Goal: Information Seeking & Learning: Learn about a topic

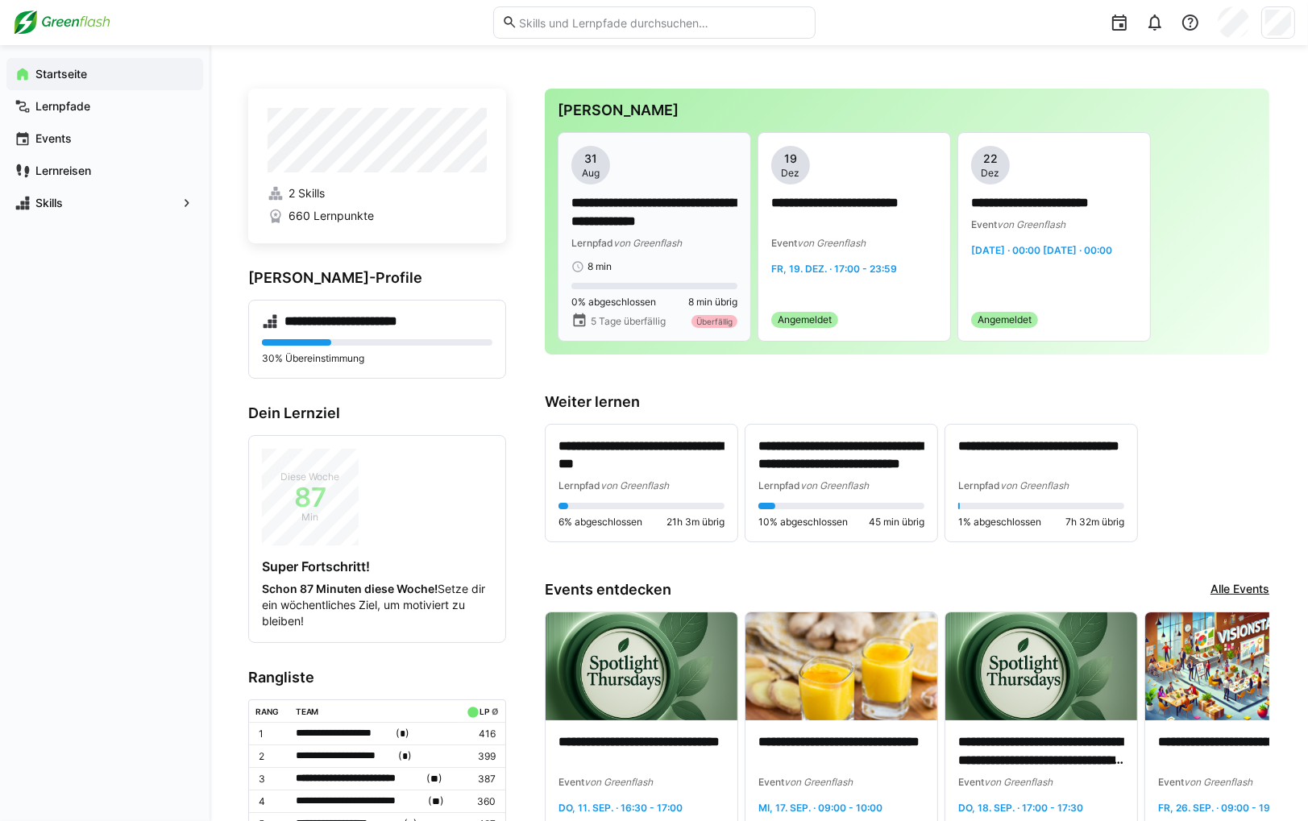
click at [651, 172] on app-date-bubble "[DATE]" at bounding box center [654, 165] width 166 height 39
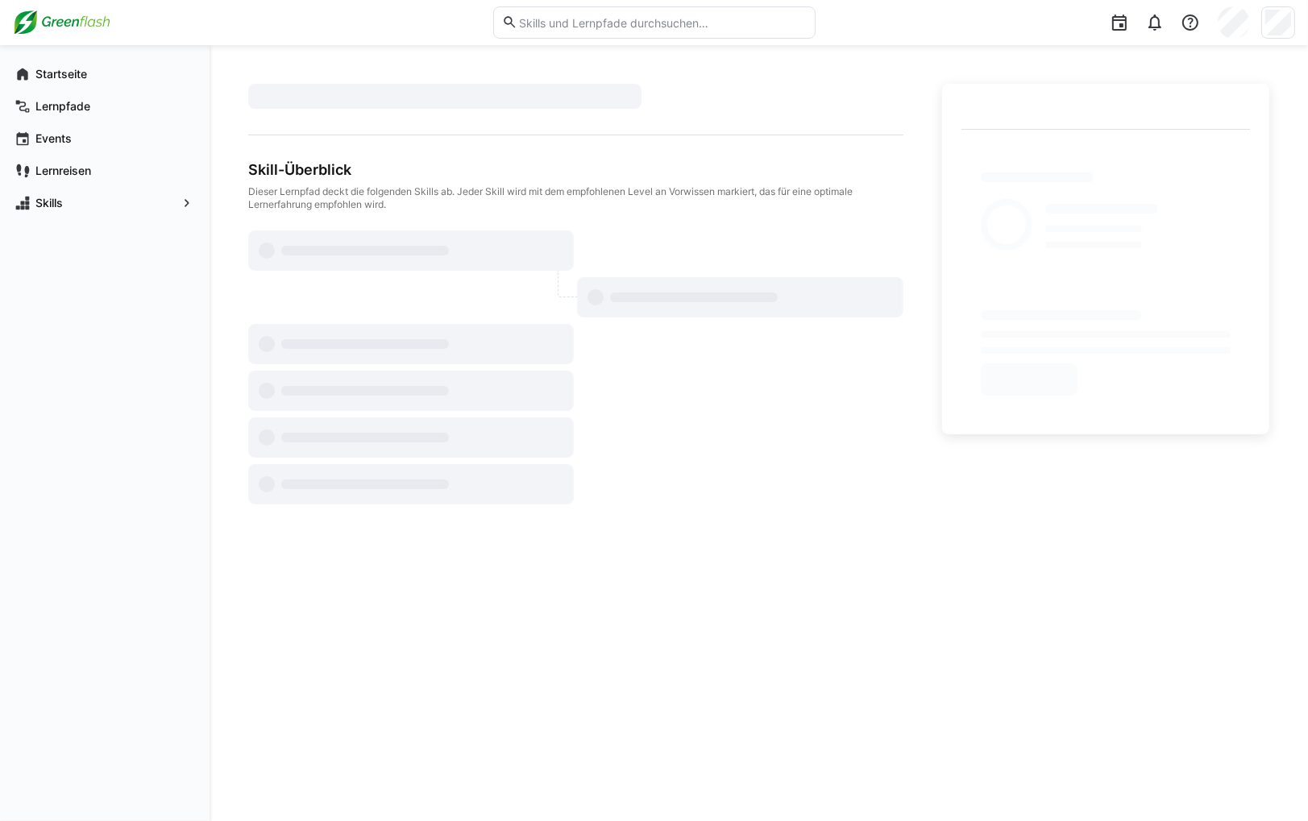
click at [778, 373] on div at bounding box center [575, 368] width 655 height 274
drag, startPoint x: 268, startPoint y: 312, endPoint x: 255, endPoint y: 309, distance: 13.3
click at [116, 73] on span "Startseite" at bounding box center [114, 74] width 162 height 16
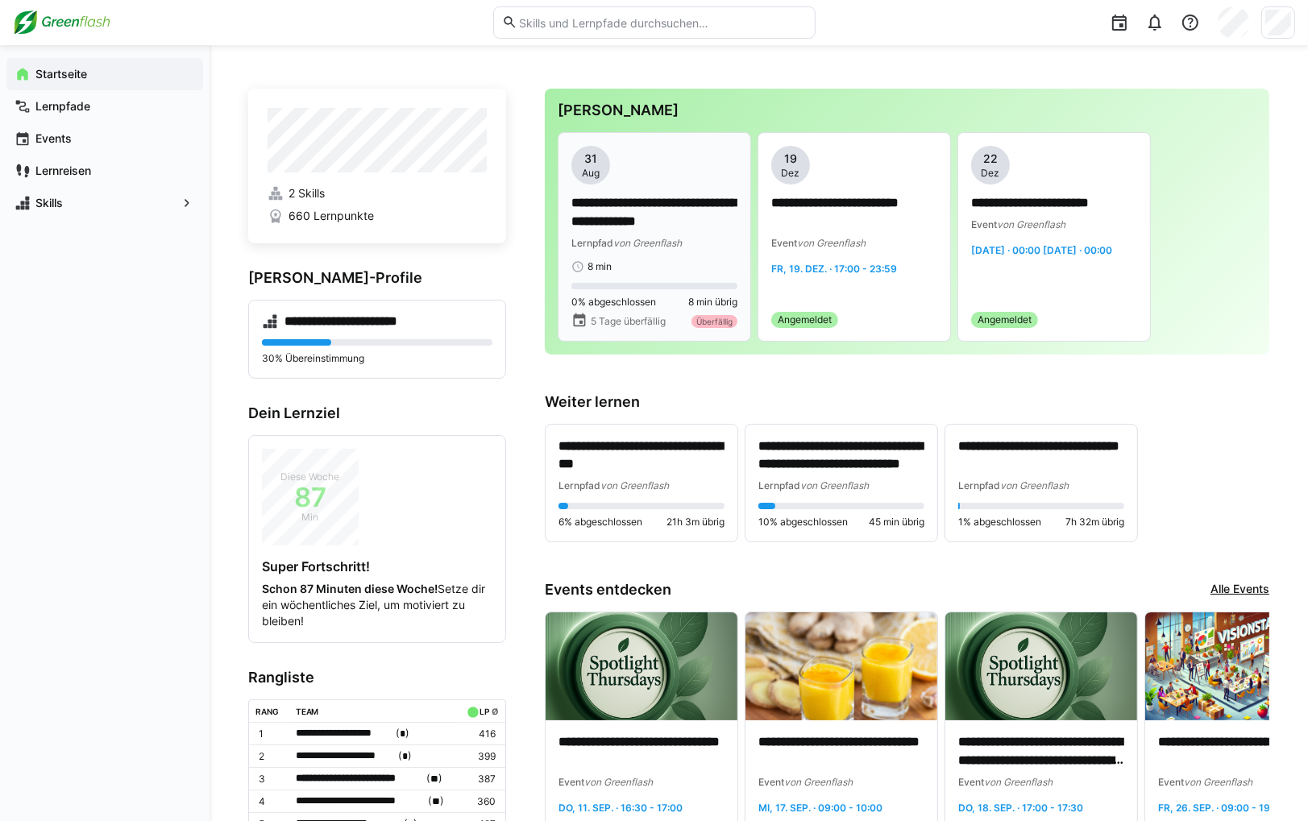
click at [637, 253] on div "**********" at bounding box center [654, 209] width 166 height 127
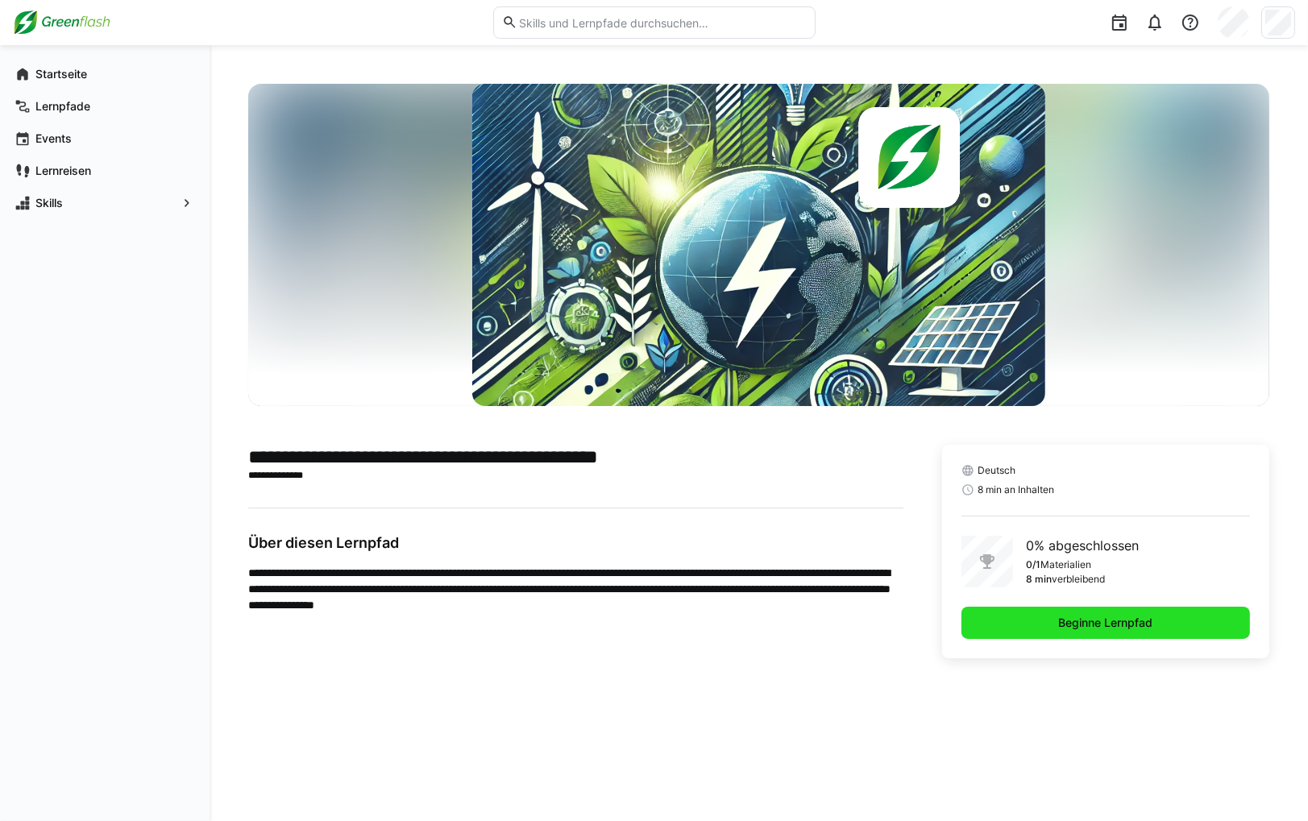
click at [1110, 625] on span "Beginne Lernpfad" at bounding box center [1105, 623] width 99 height 16
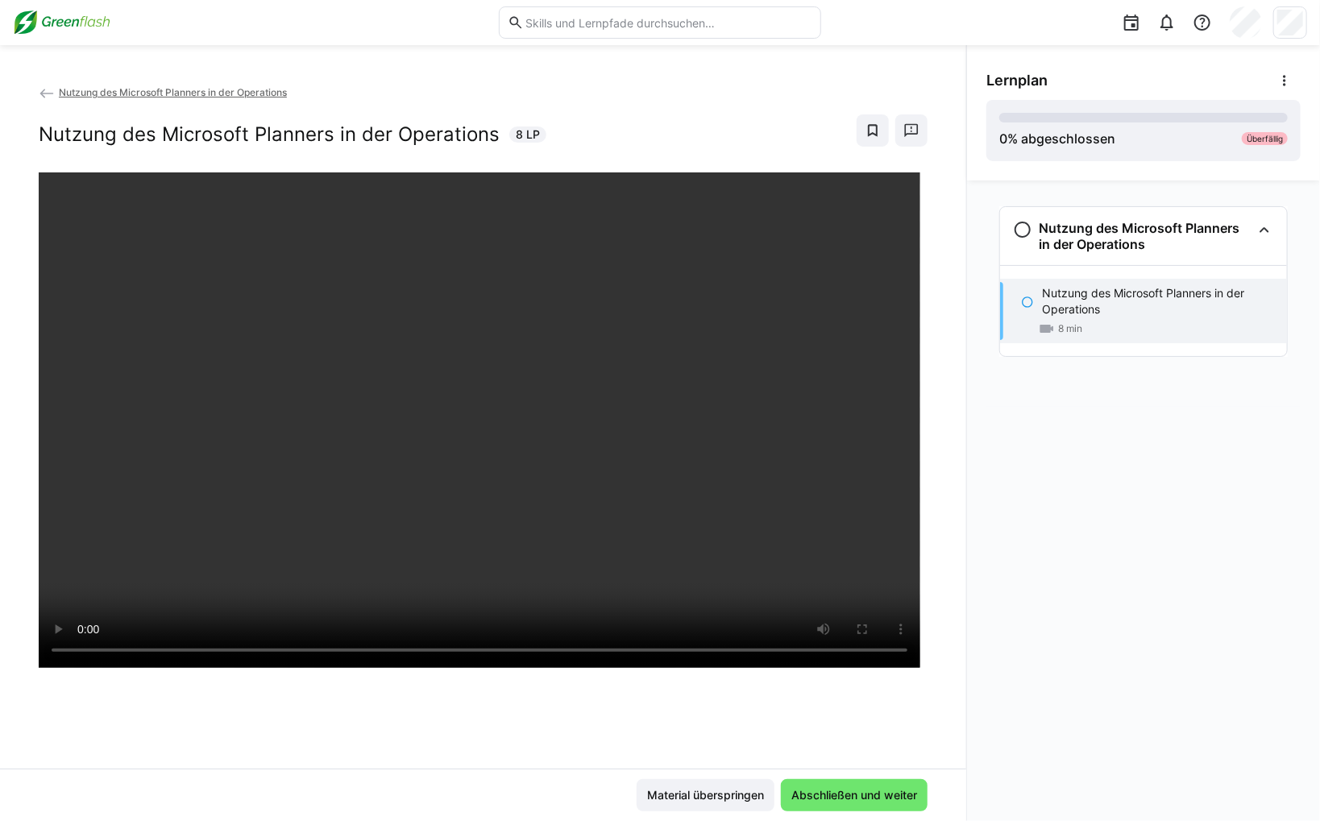
click at [459, 716] on div at bounding box center [483, 582] width 889 height 821
drag, startPoint x: 849, startPoint y: 801, endPoint x: 862, endPoint y: 779, distance: 24.9
click at [850, 801] on span "Abschließen und weiter" at bounding box center [854, 795] width 131 height 16
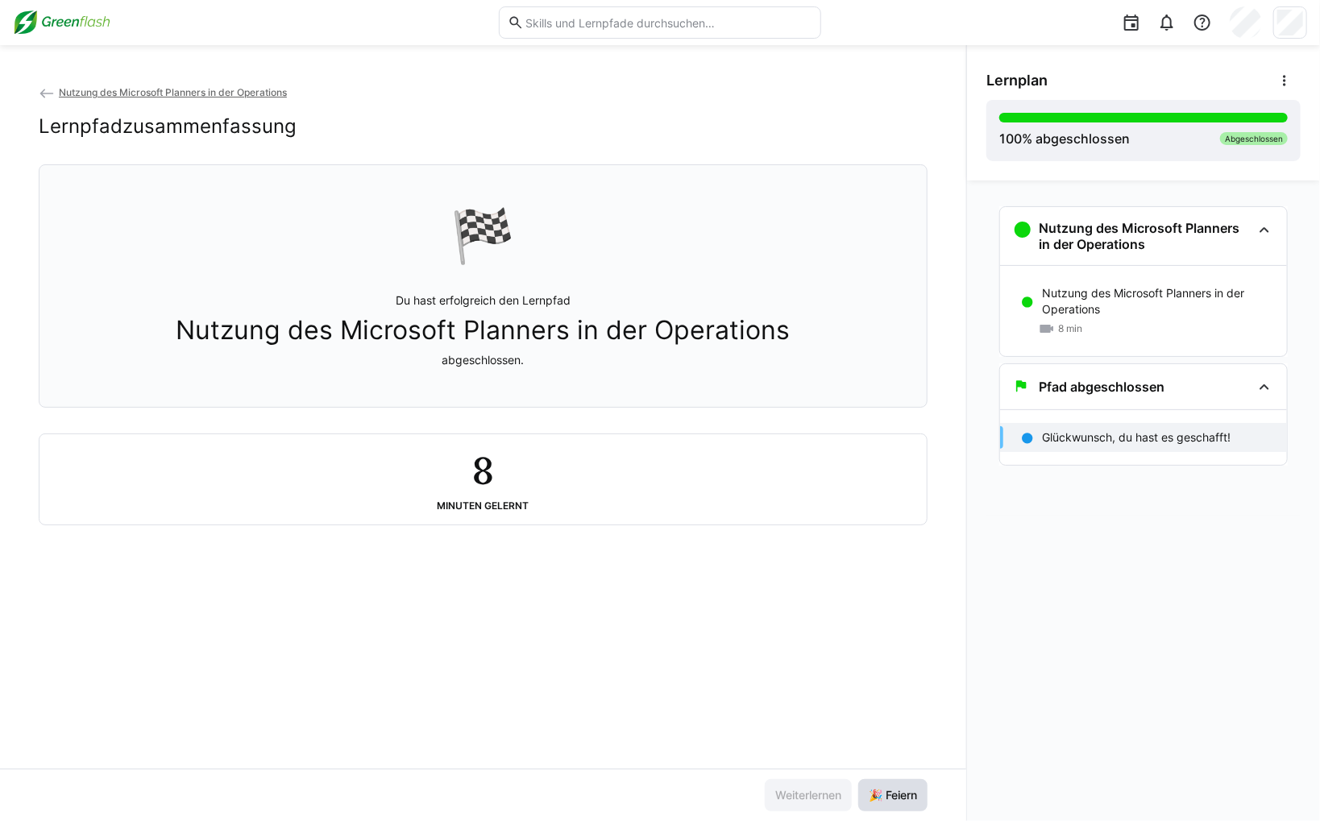
click at [909, 804] on span "🎉 Feiern" at bounding box center [892, 795] width 69 height 32
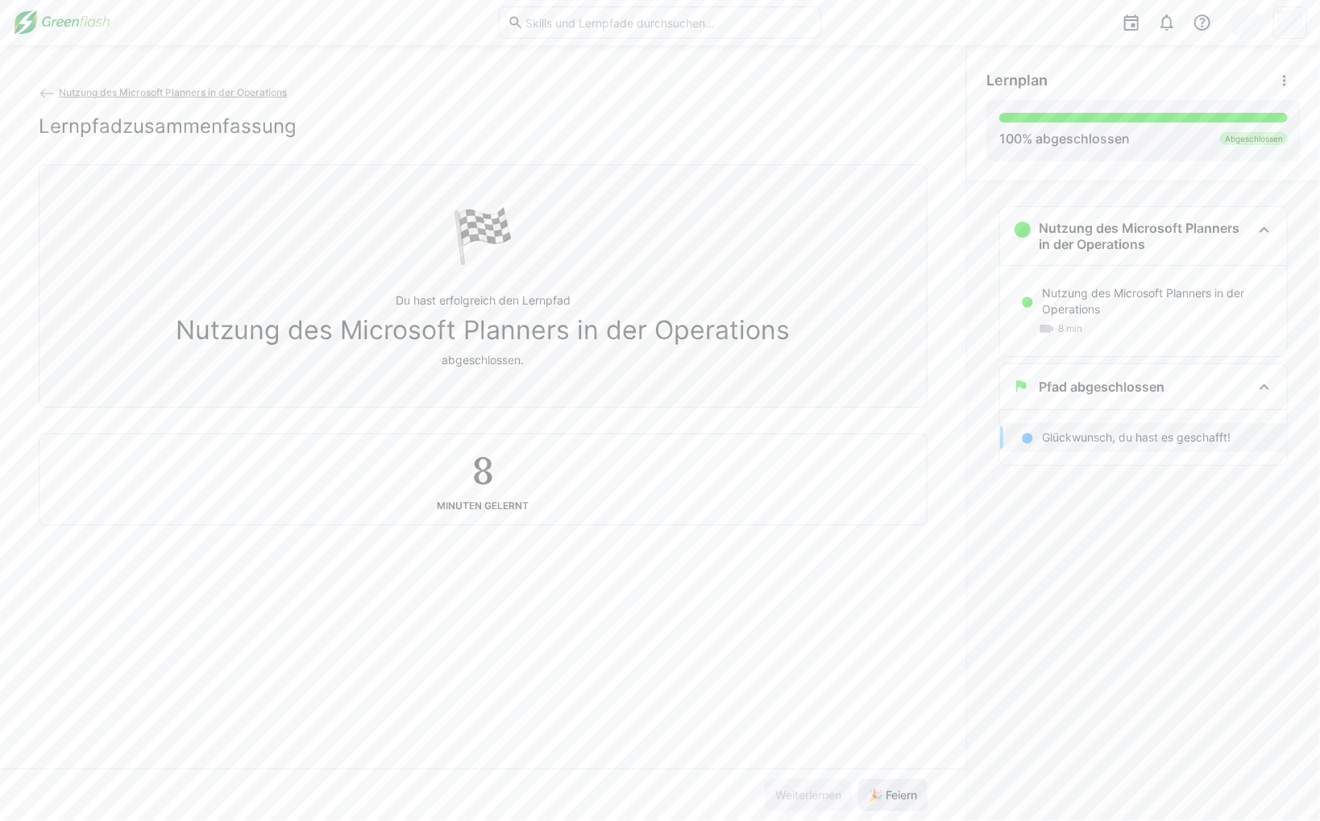
click at [909, 803] on span "🎉 Feiern" at bounding box center [892, 795] width 53 height 16
click at [86, 25] on img at bounding box center [62, 23] width 98 height 26
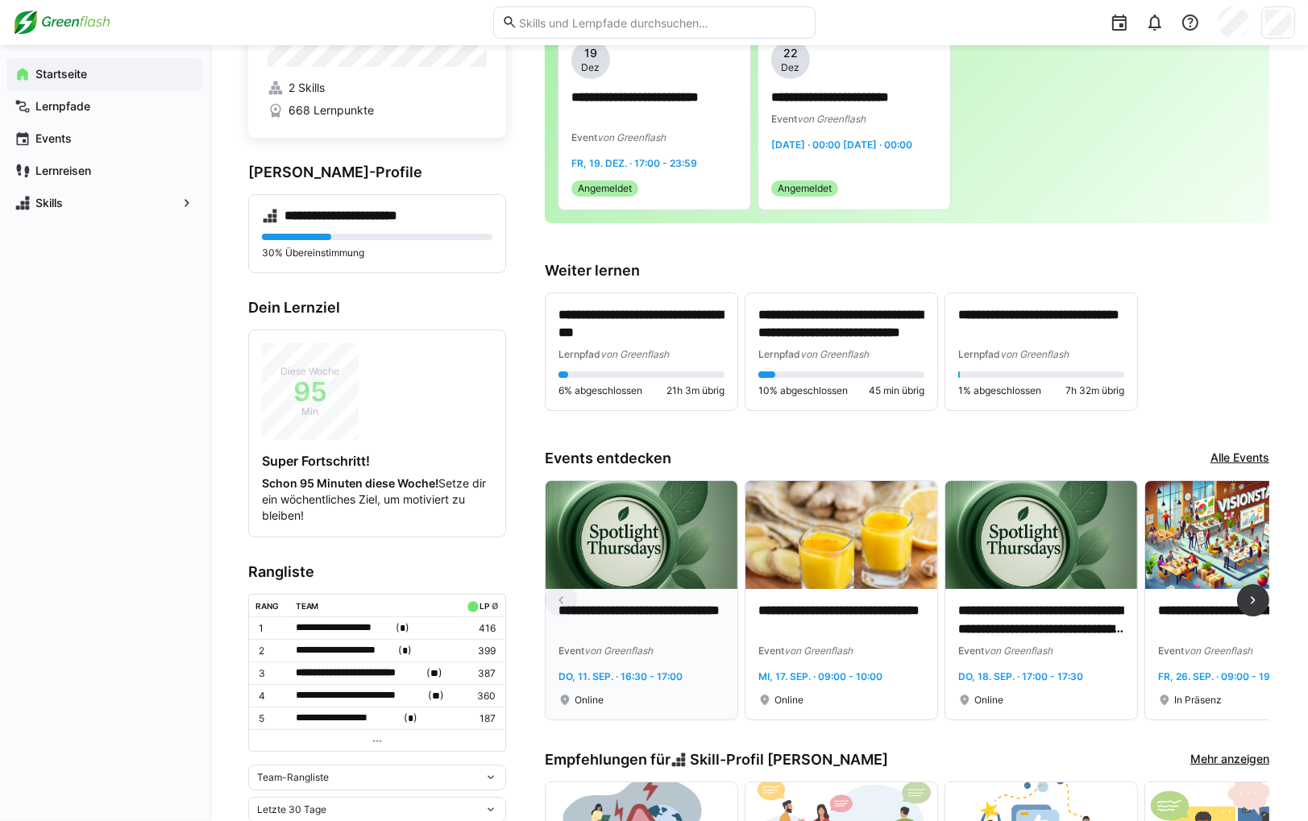
scroll to position [161, 0]
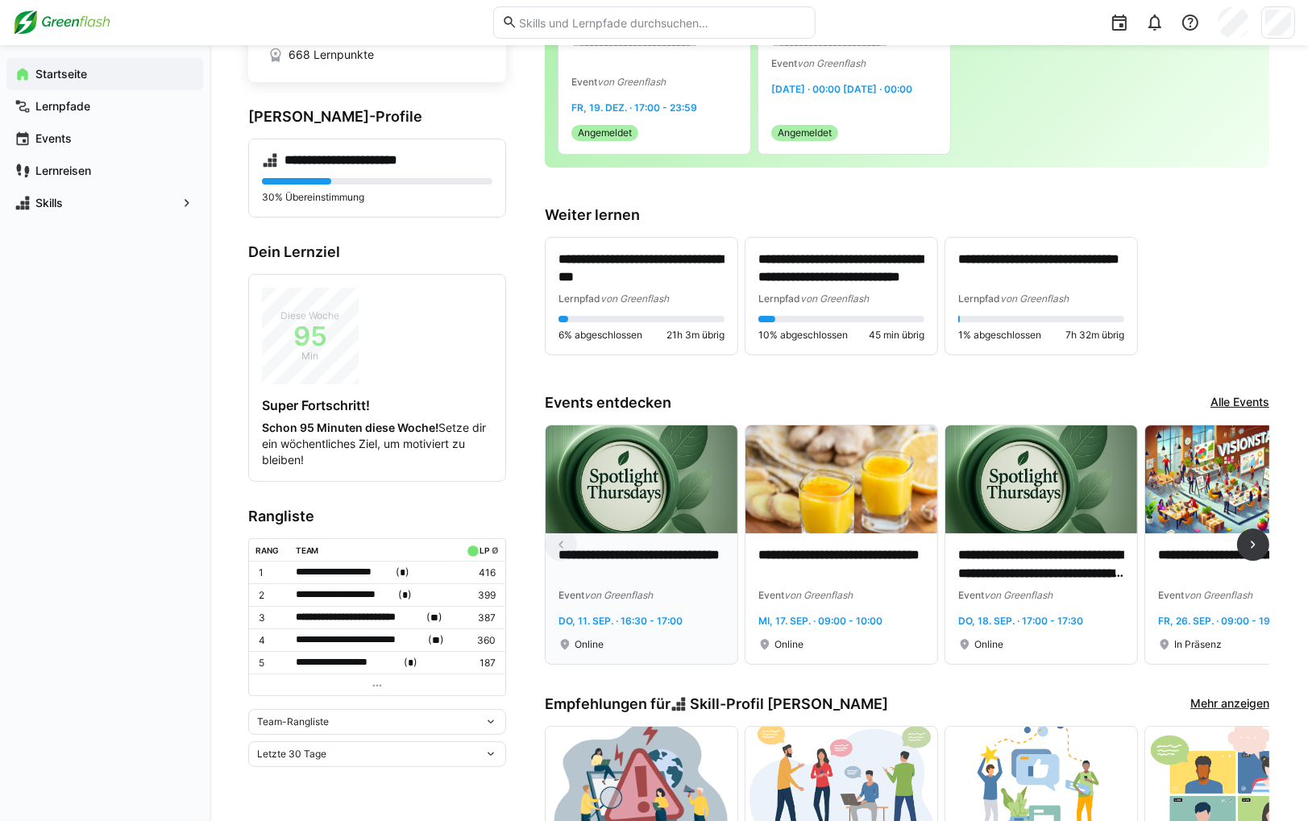
click at [676, 493] on img at bounding box center [642, 480] width 192 height 108
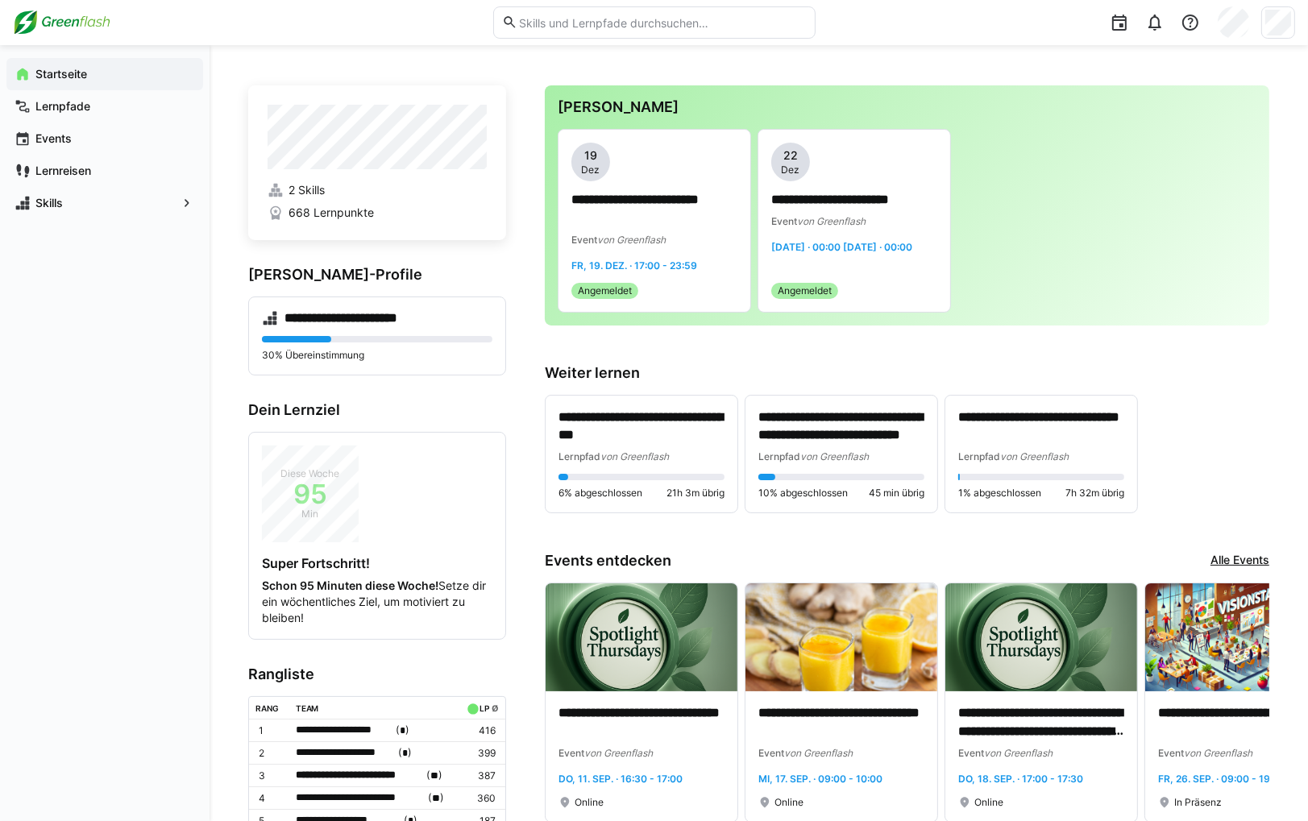
scroll to position [161, 0]
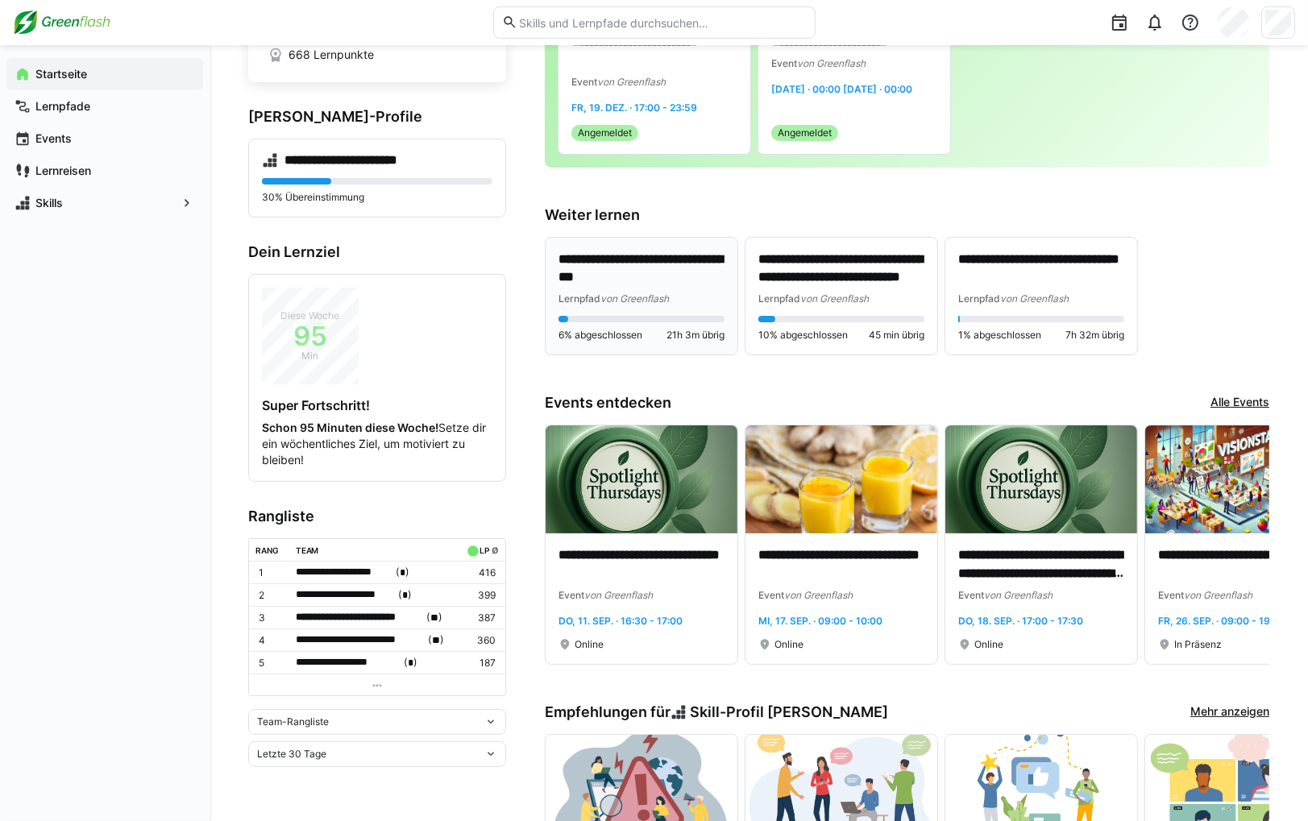
click at [680, 279] on p "**********" at bounding box center [642, 269] width 166 height 37
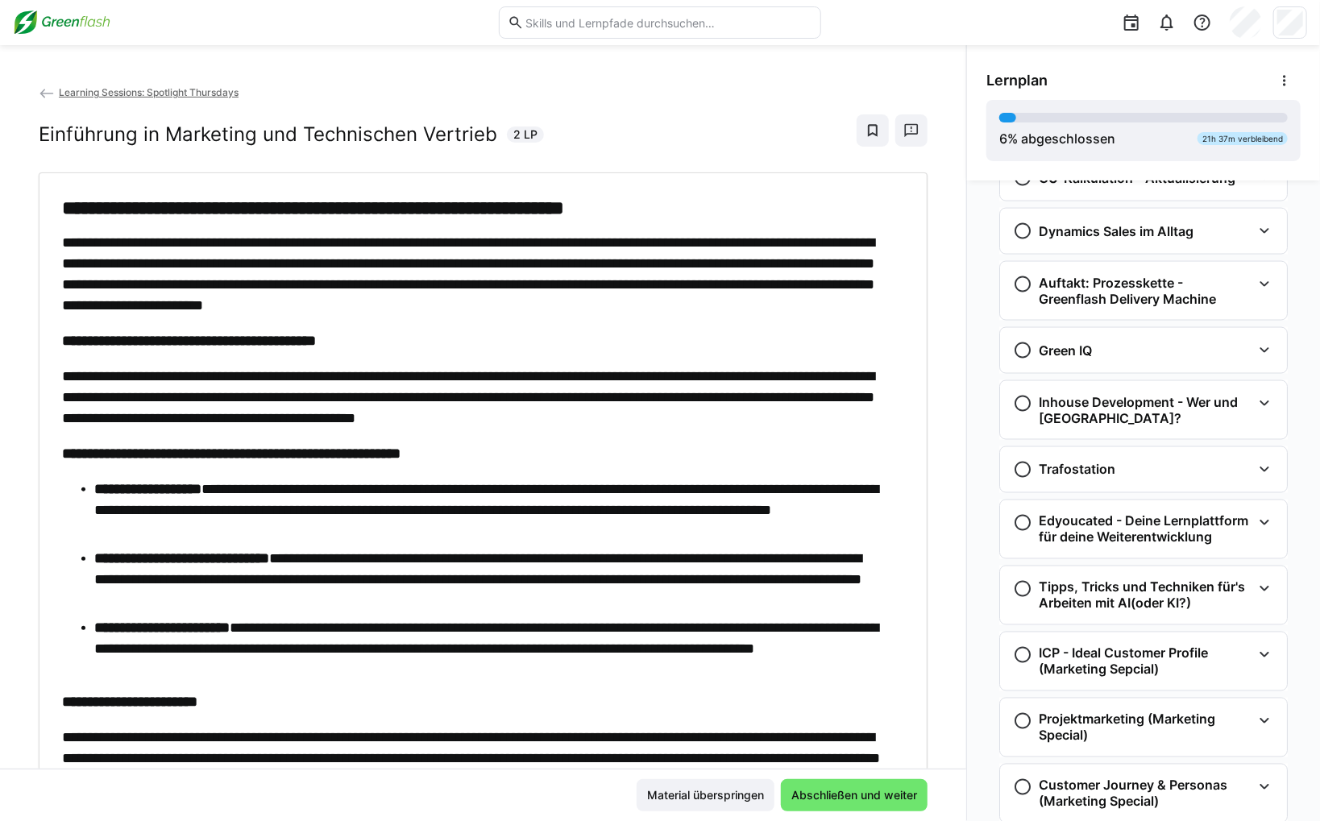
scroll to position [1915, 0]
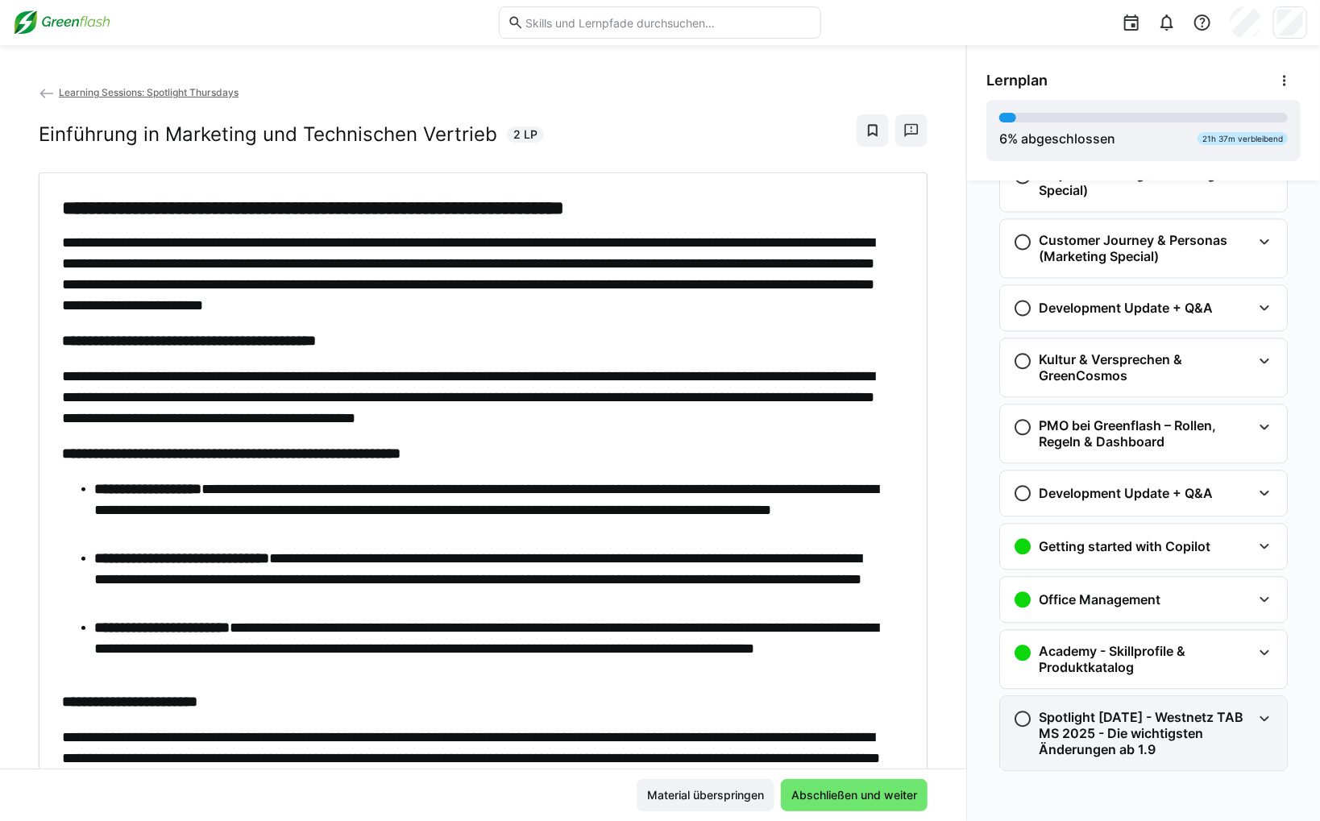
click at [1088, 741] on h3 "Spotlight [DATE] - Westnetz TAB MS 2025 - Die wichtigsten Änderungen ab 1.9" at bounding box center [1145, 733] width 213 height 48
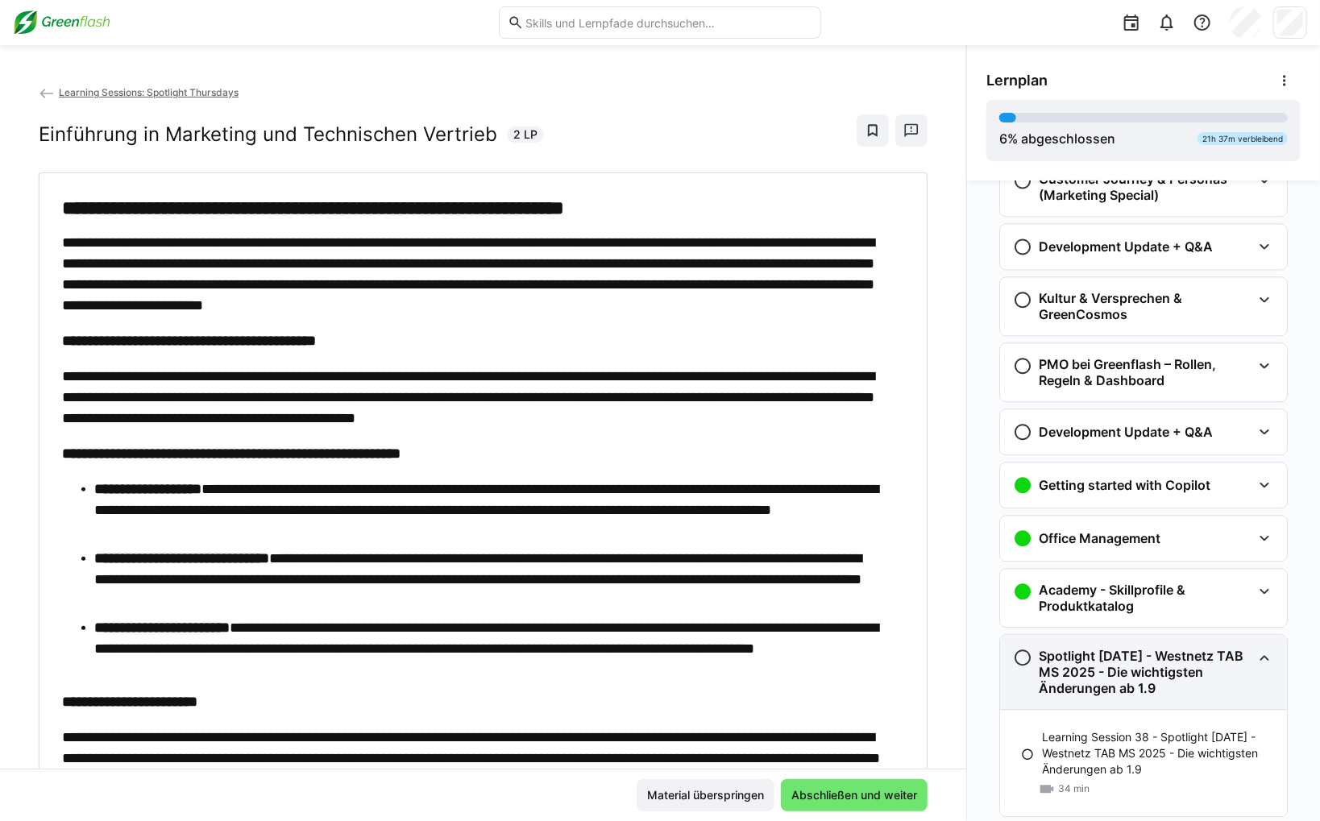
scroll to position [2021, 0]
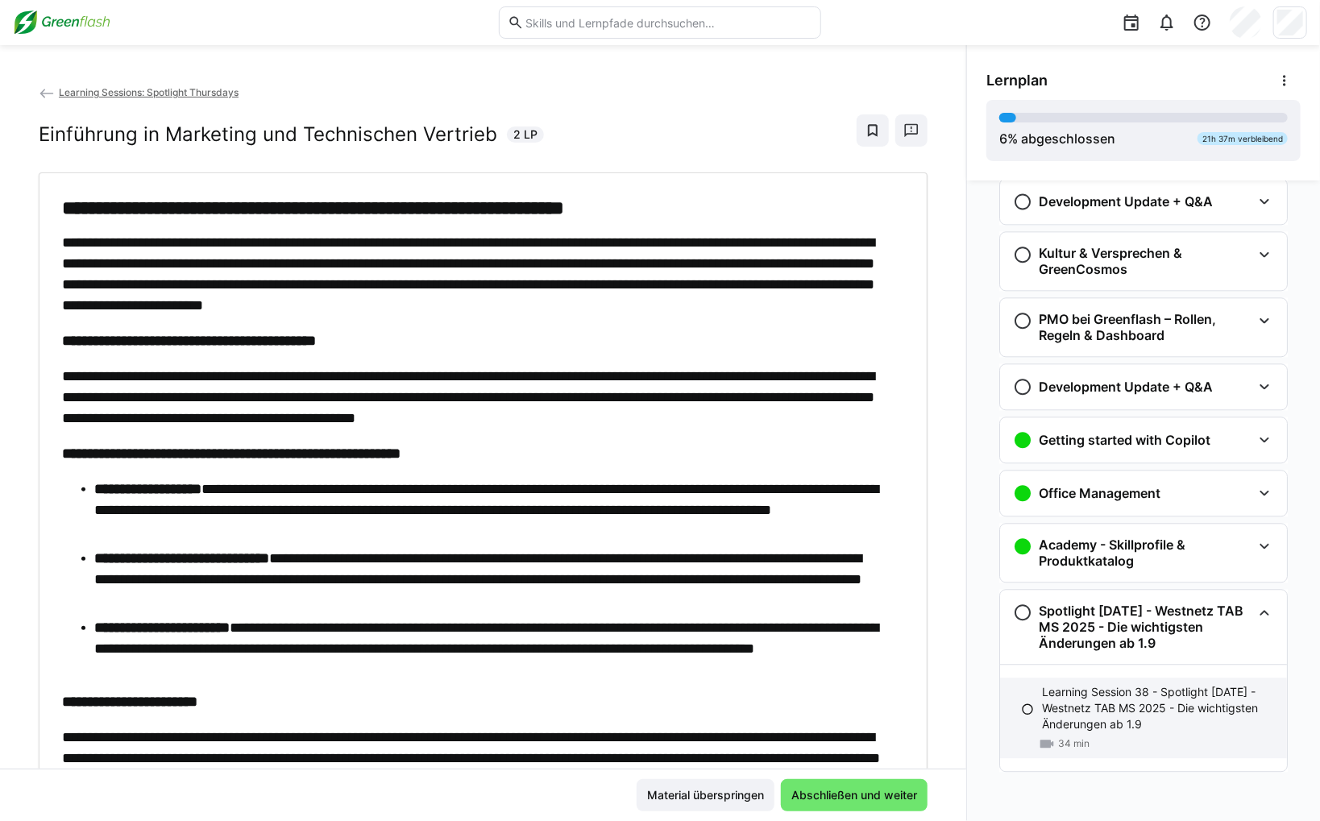
click at [1085, 696] on p "Learning Session 38 - Spotlight [DATE] - Westnetz TAB MS 2025 - Die wichtigsten…" at bounding box center [1158, 708] width 232 height 48
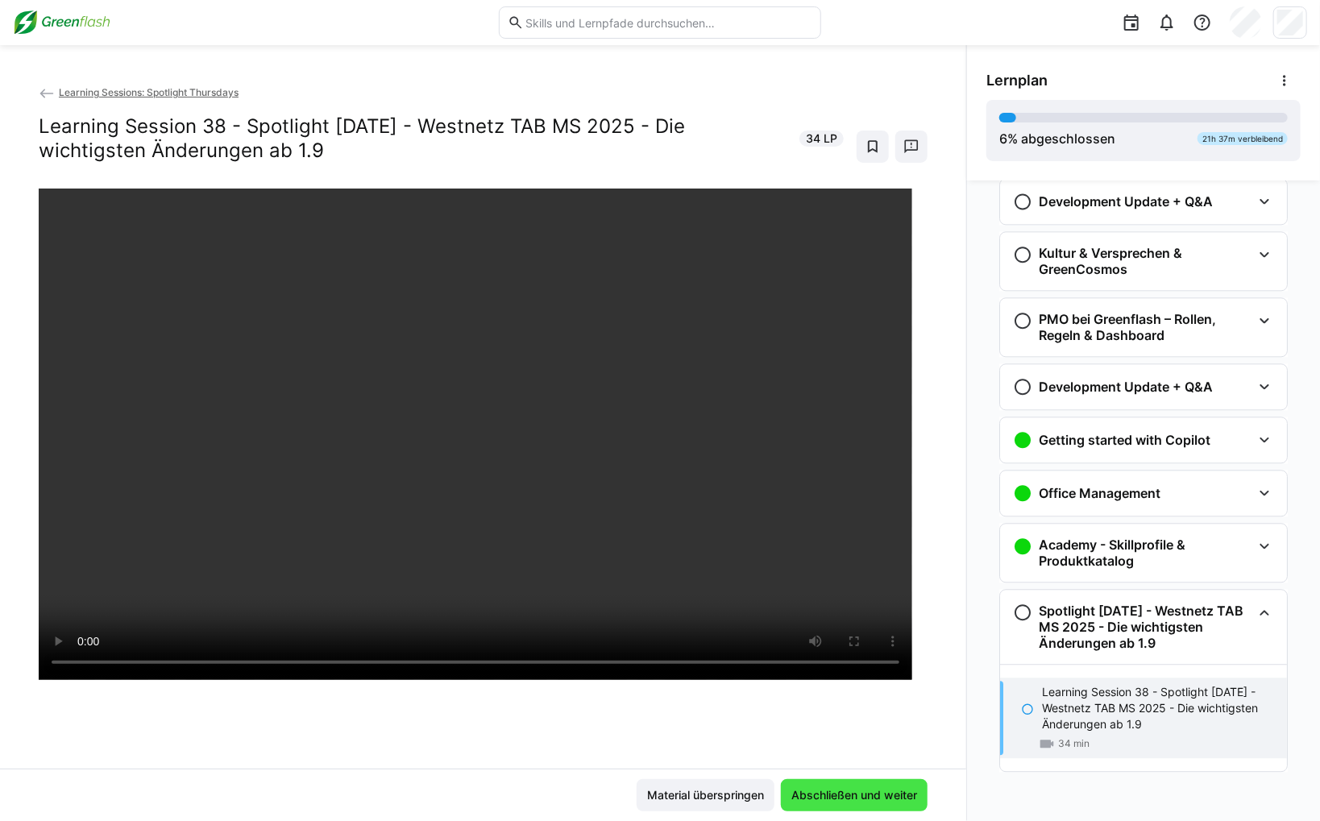
click at [800, 803] on span "Abschließen und weiter" at bounding box center [854, 795] width 131 height 16
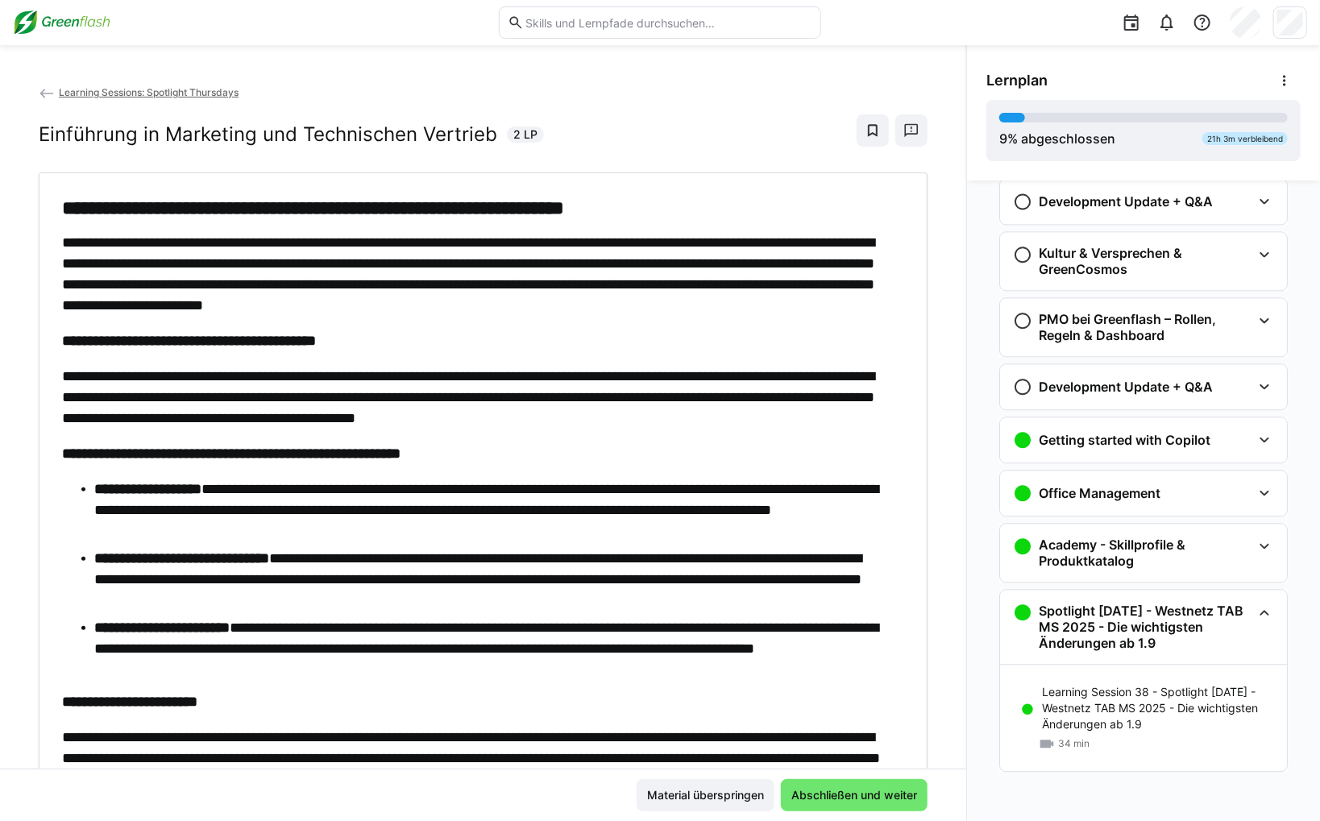
click at [68, 29] on img at bounding box center [62, 23] width 98 height 26
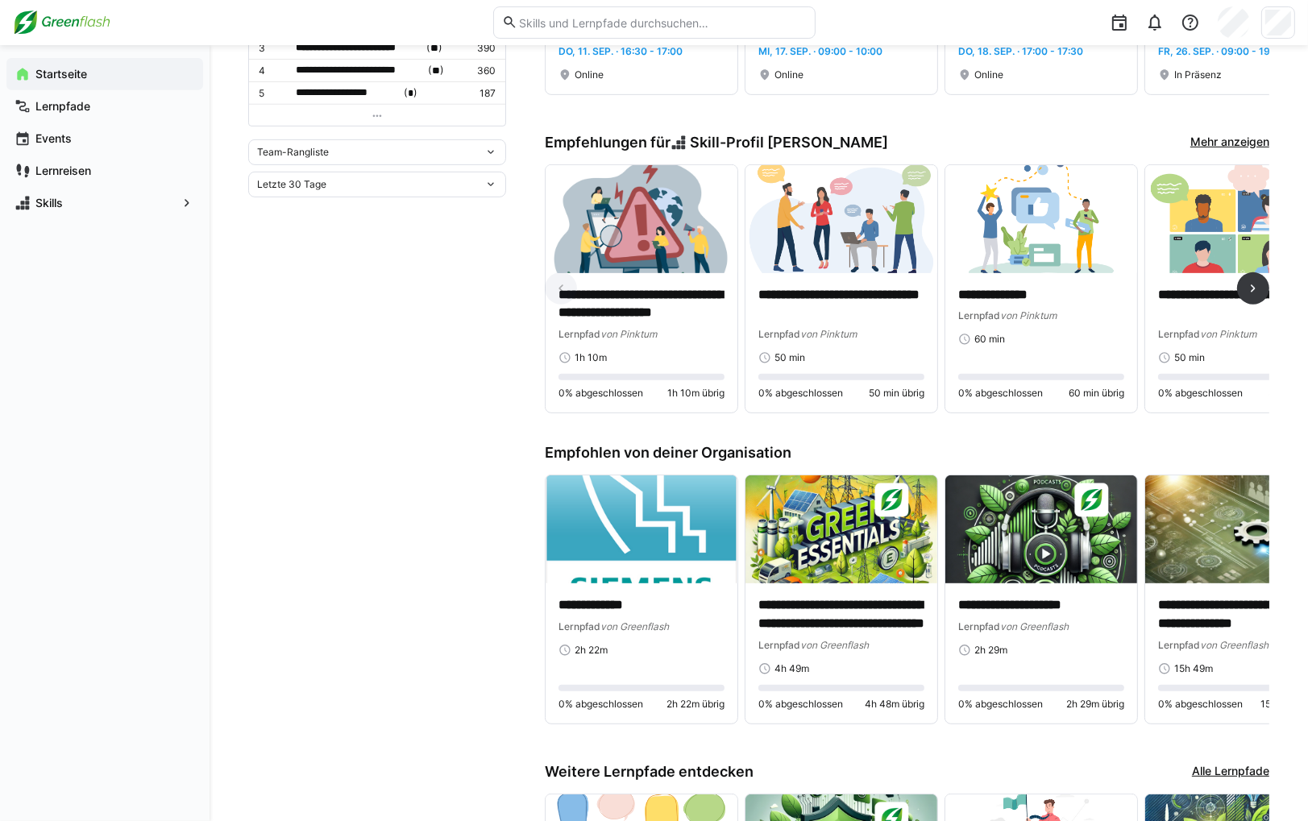
scroll to position [887, 0]
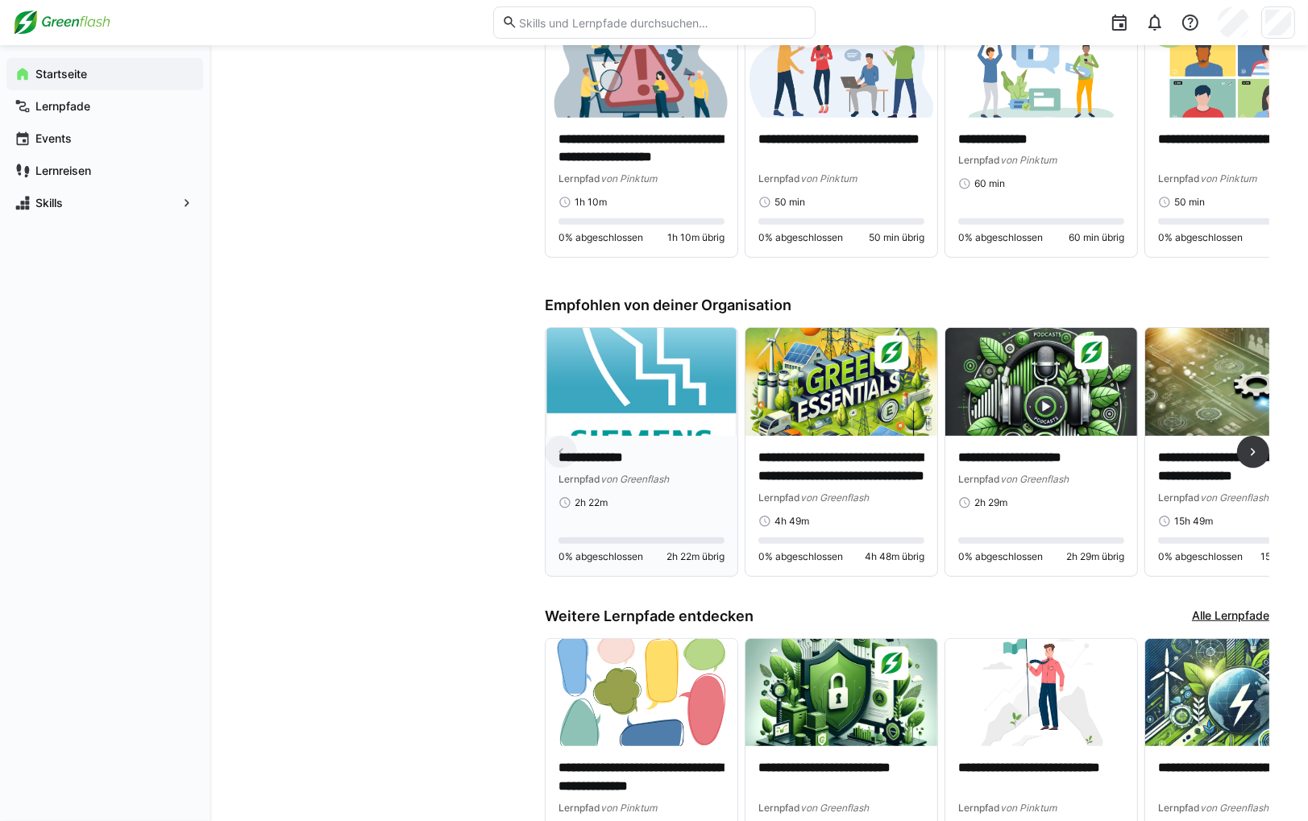
click at [628, 415] on img at bounding box center [642, 382] width 192 height 108
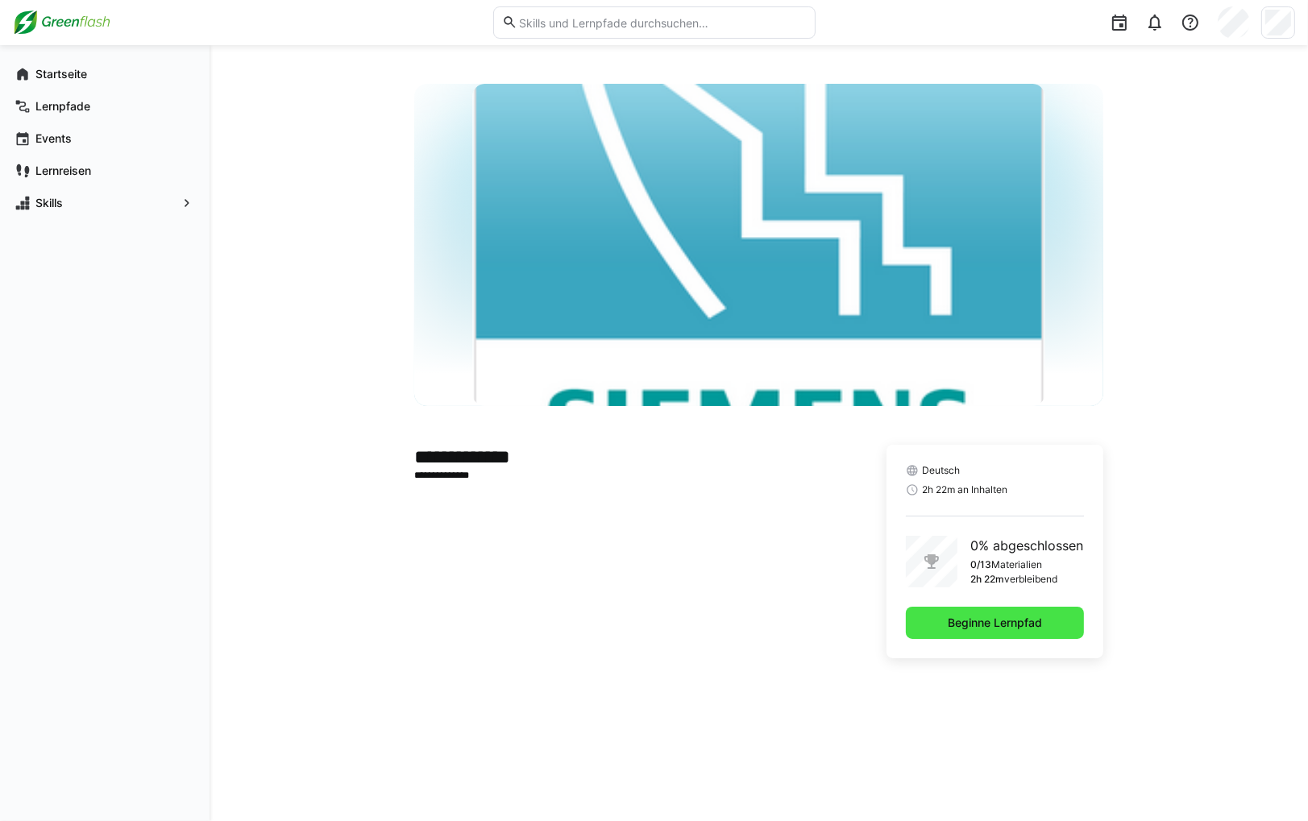
click at [995, 624] on span "Beginne Lernpfad" at bounding box center [994, 623] width 99 height 16
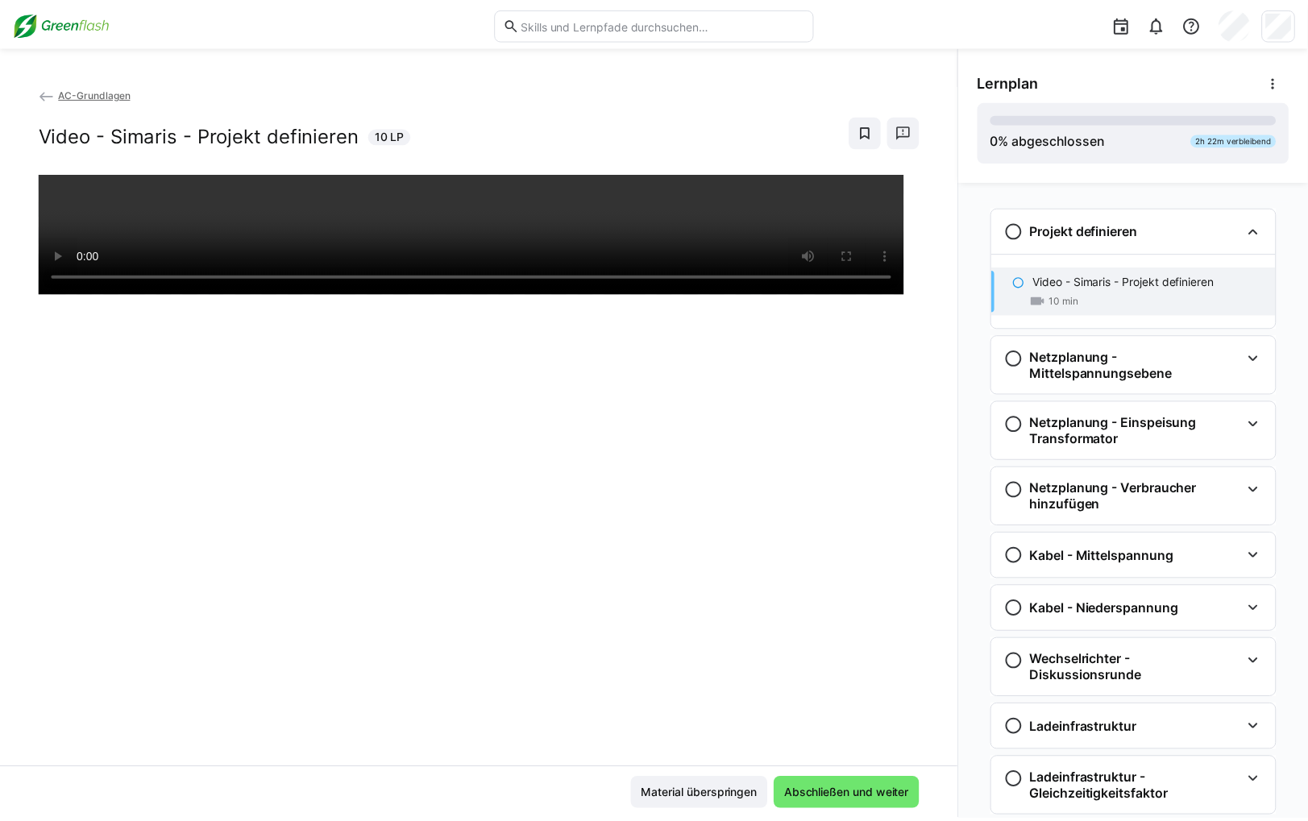
scroll to position [26, 0]
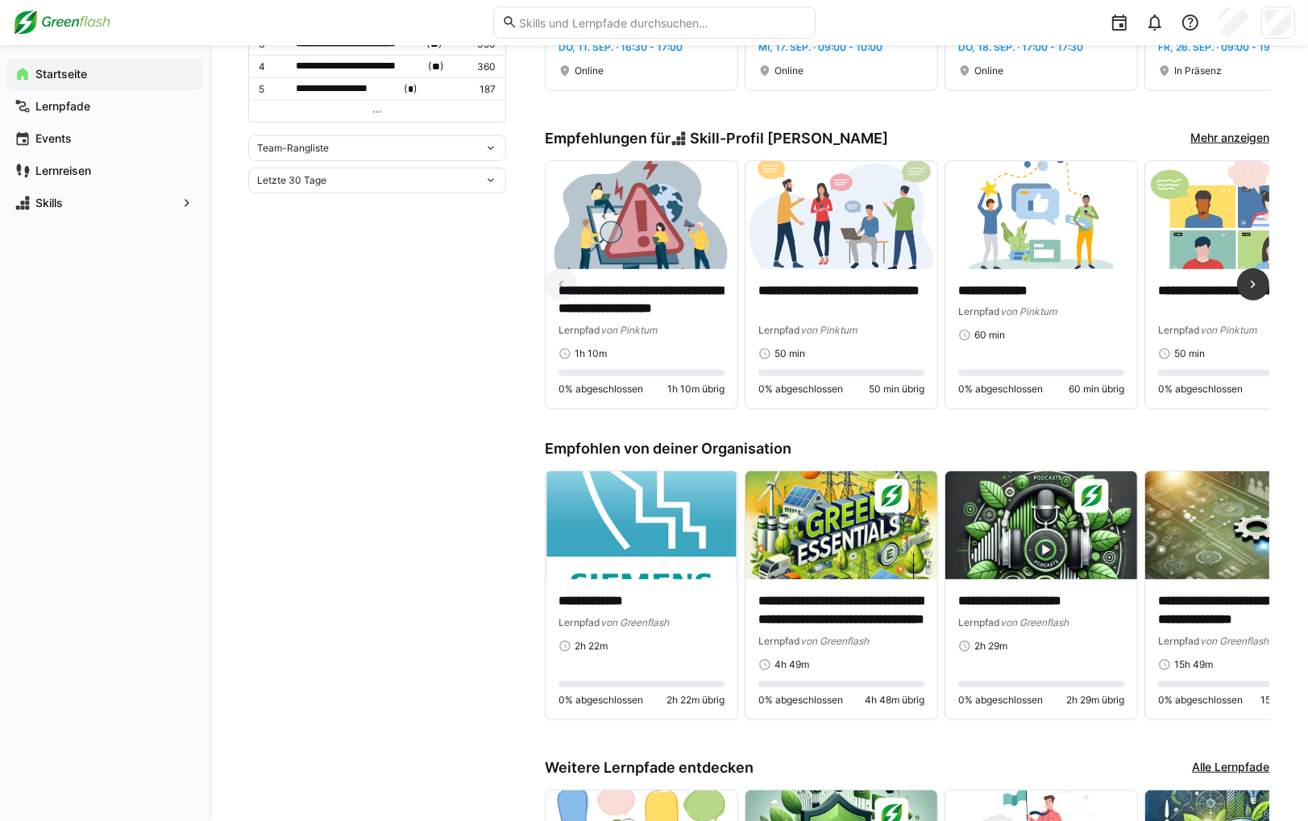
scroll to position [858, 0]
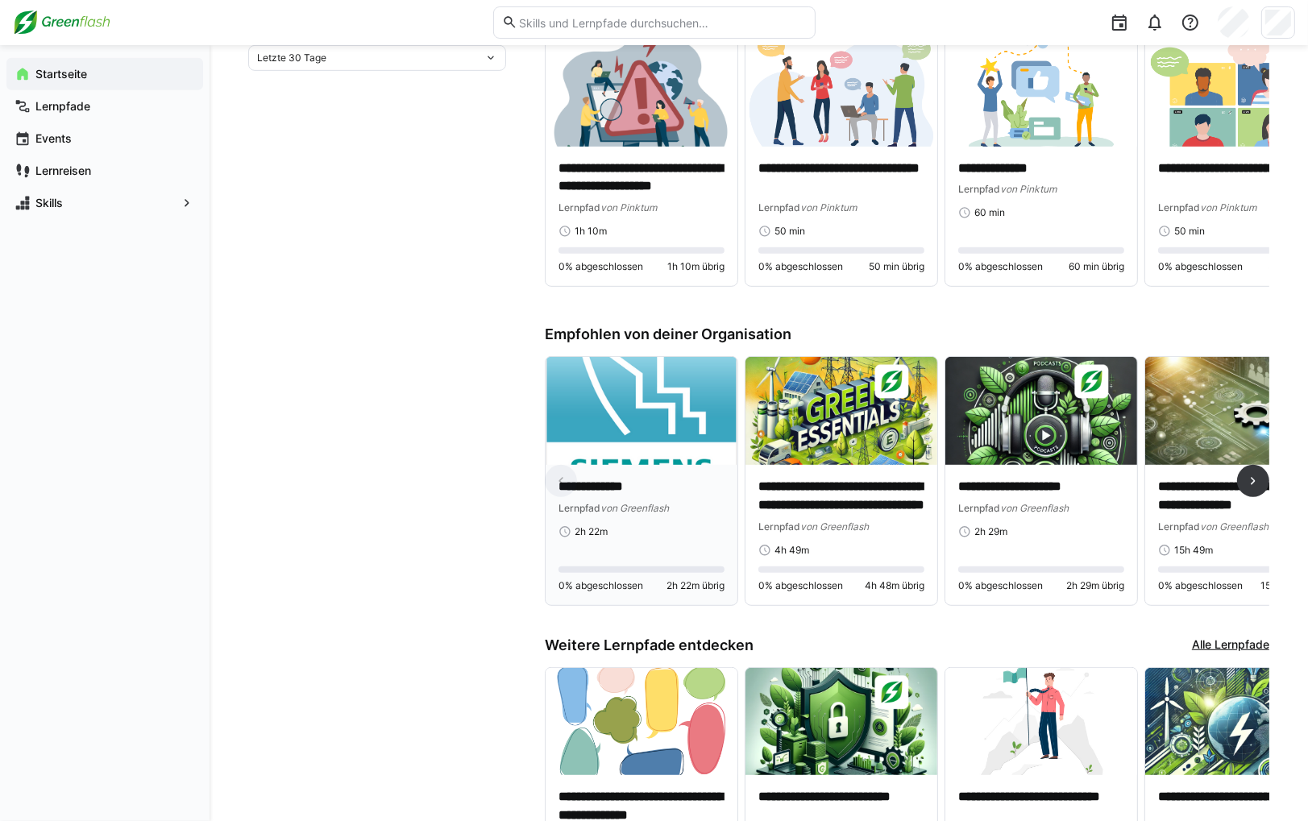
click at [682, 502] on div "Lernpfad von Greenflash" at bounding box center [642, 508] width 166 height 16
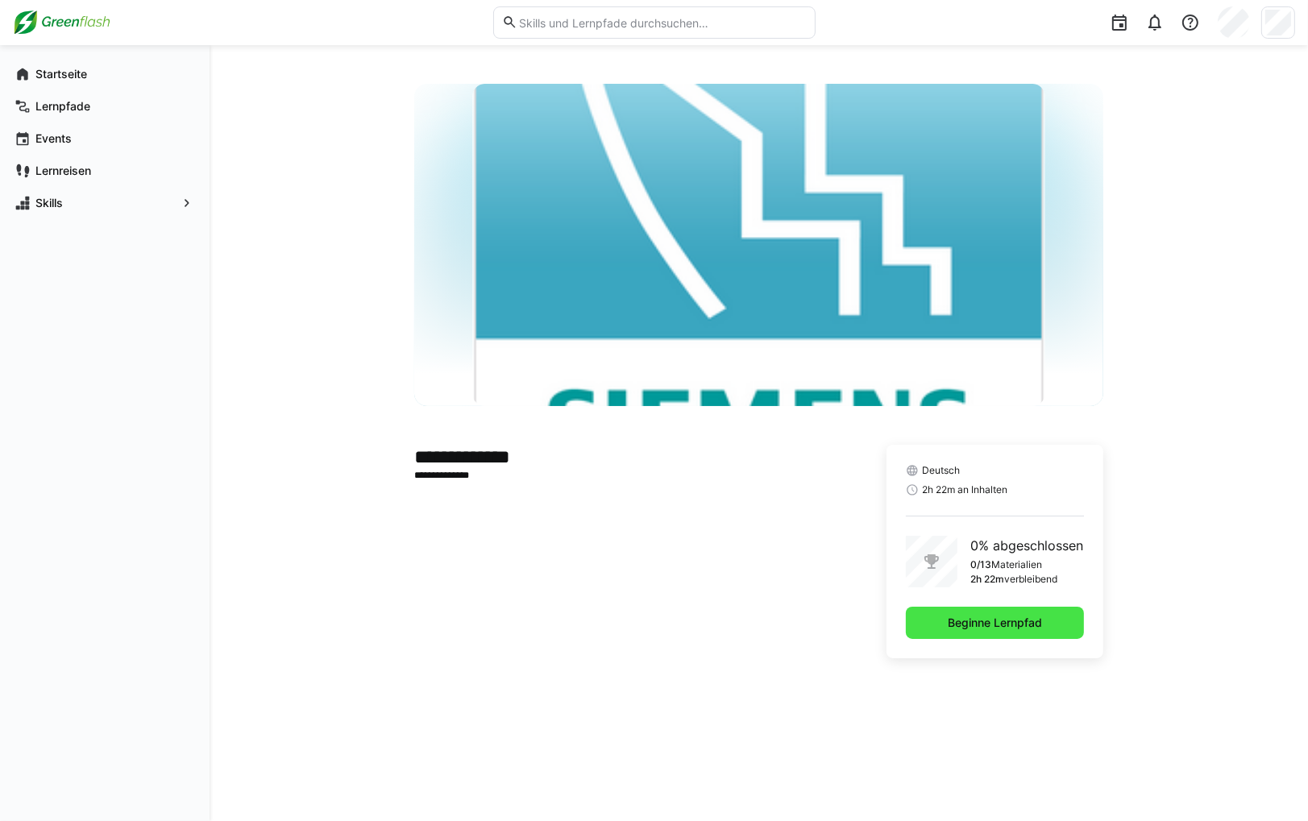
click at [986, 628] on span "Beginne Lernpfad" at bounding box center [994, 623] width 99 height 16
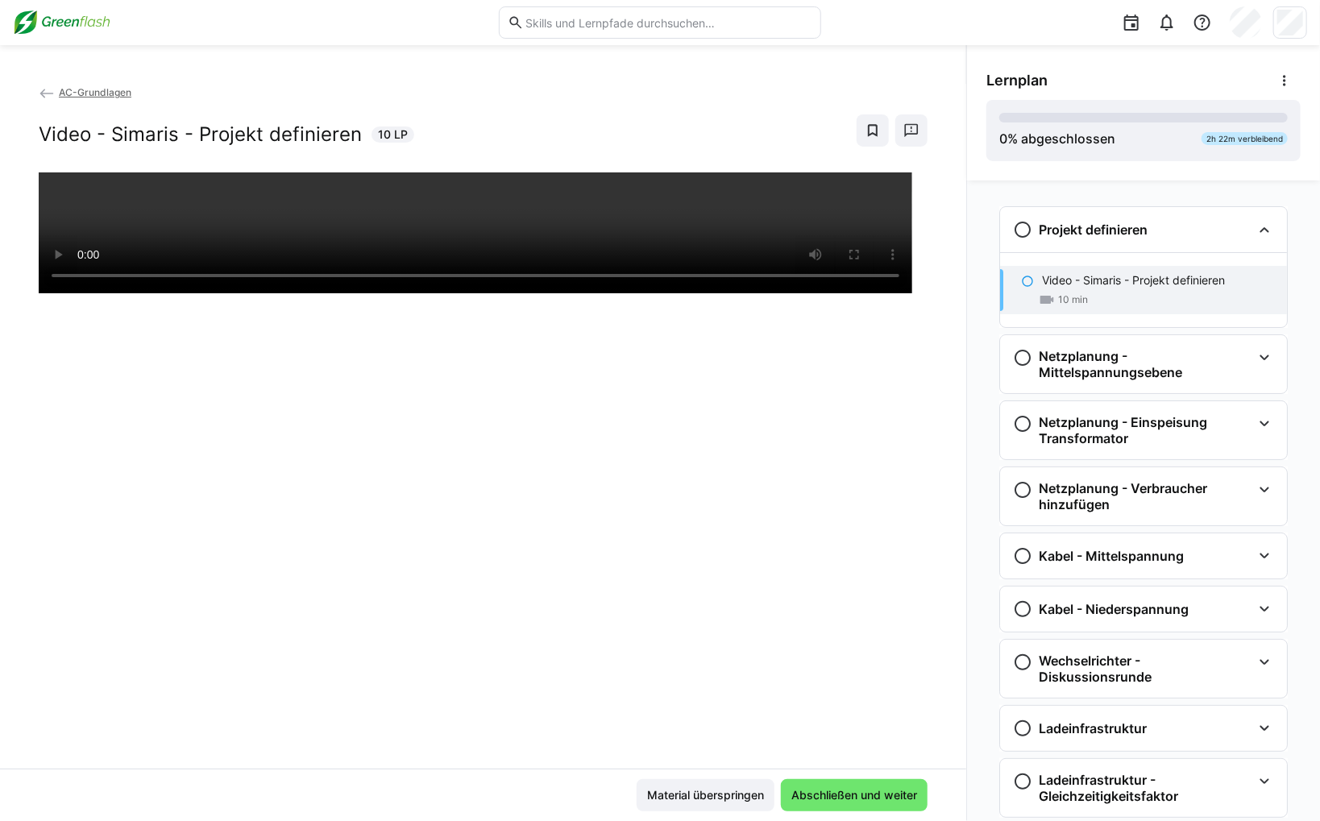
scroll to position [26, 0]
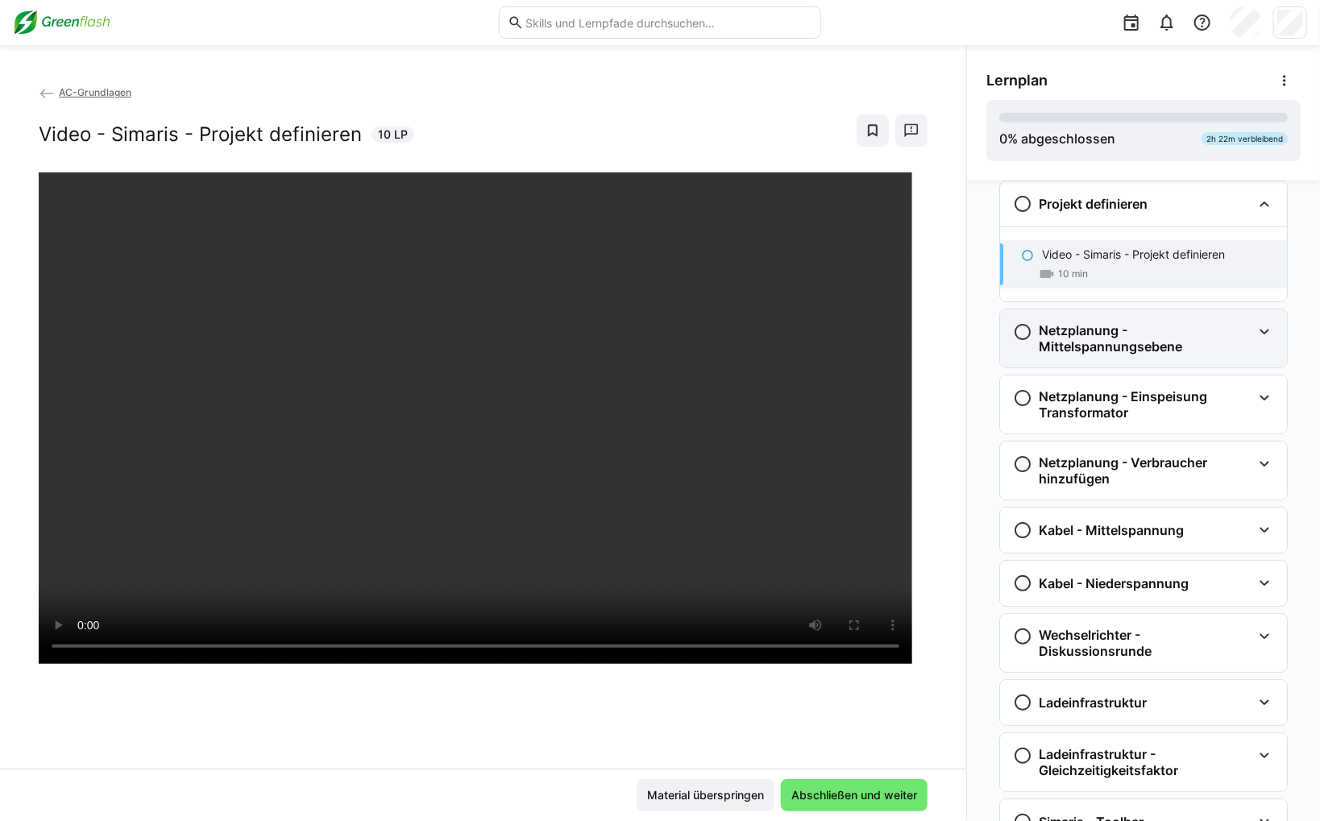
click at [1076, 326] on h3 "Netzplanung - Mittelspannungsebene" at bounding box center [1145, 338] width 213 height 32
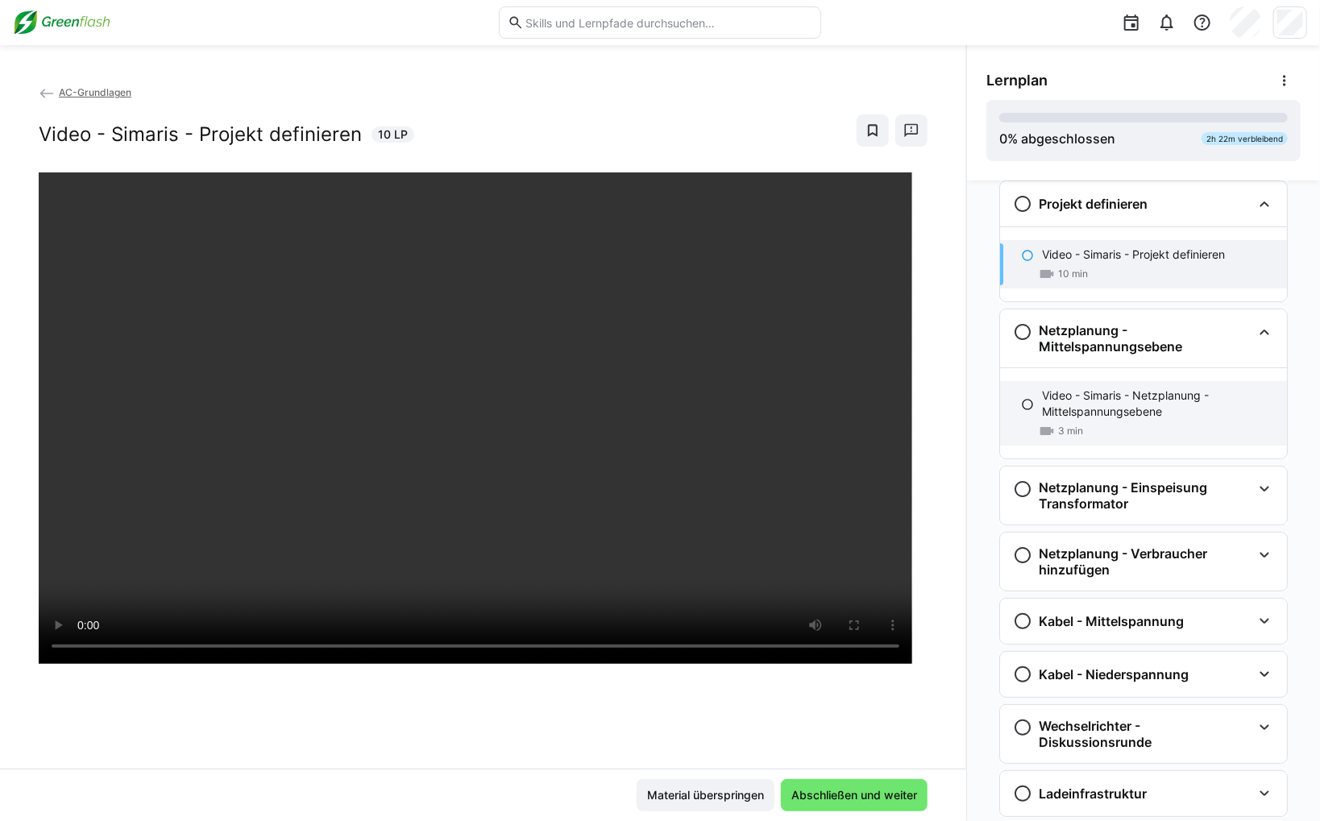
click at [1094, 383] on div "Video - Simaris - Netzplanung - Mittelspannungsebene 3 min" at bounding box center [1143, 413] width 287 height 64
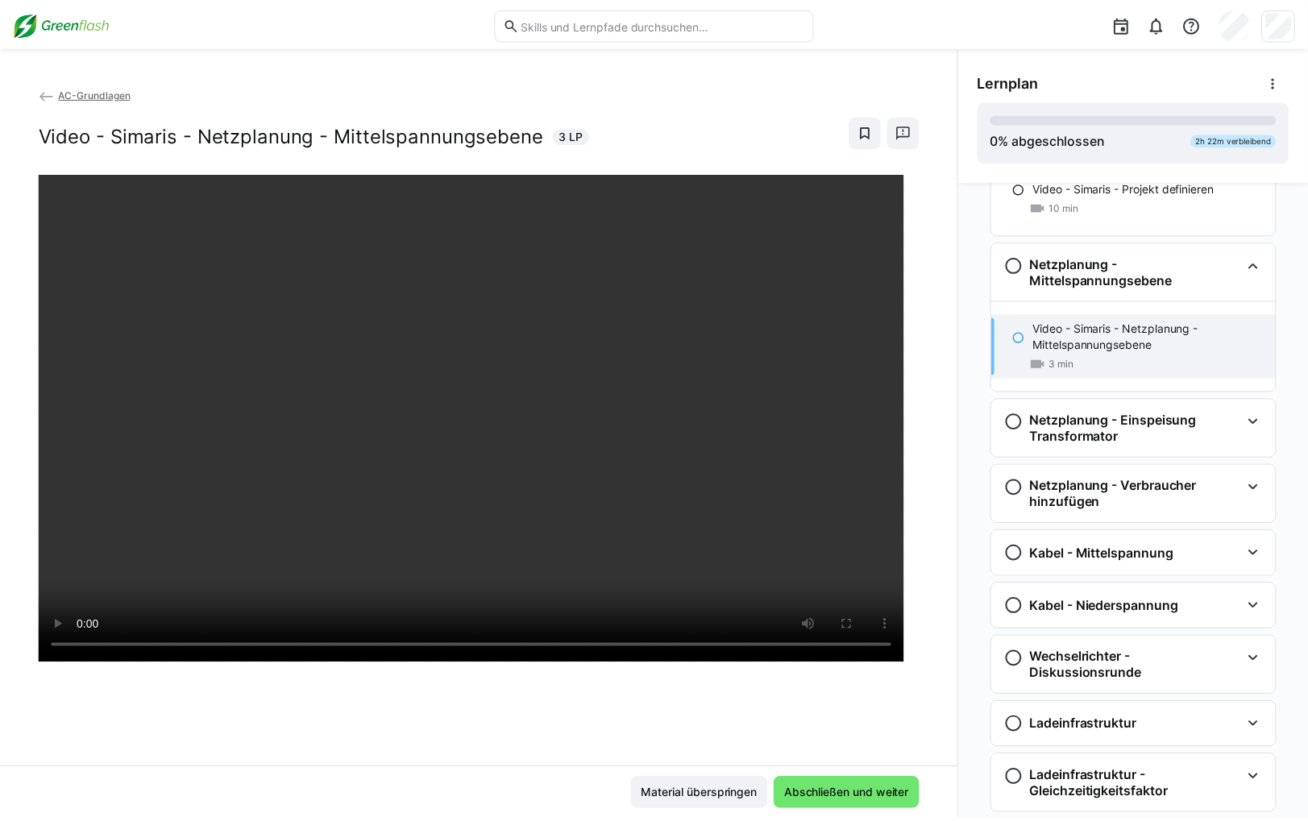
scroll to position [0, 0]
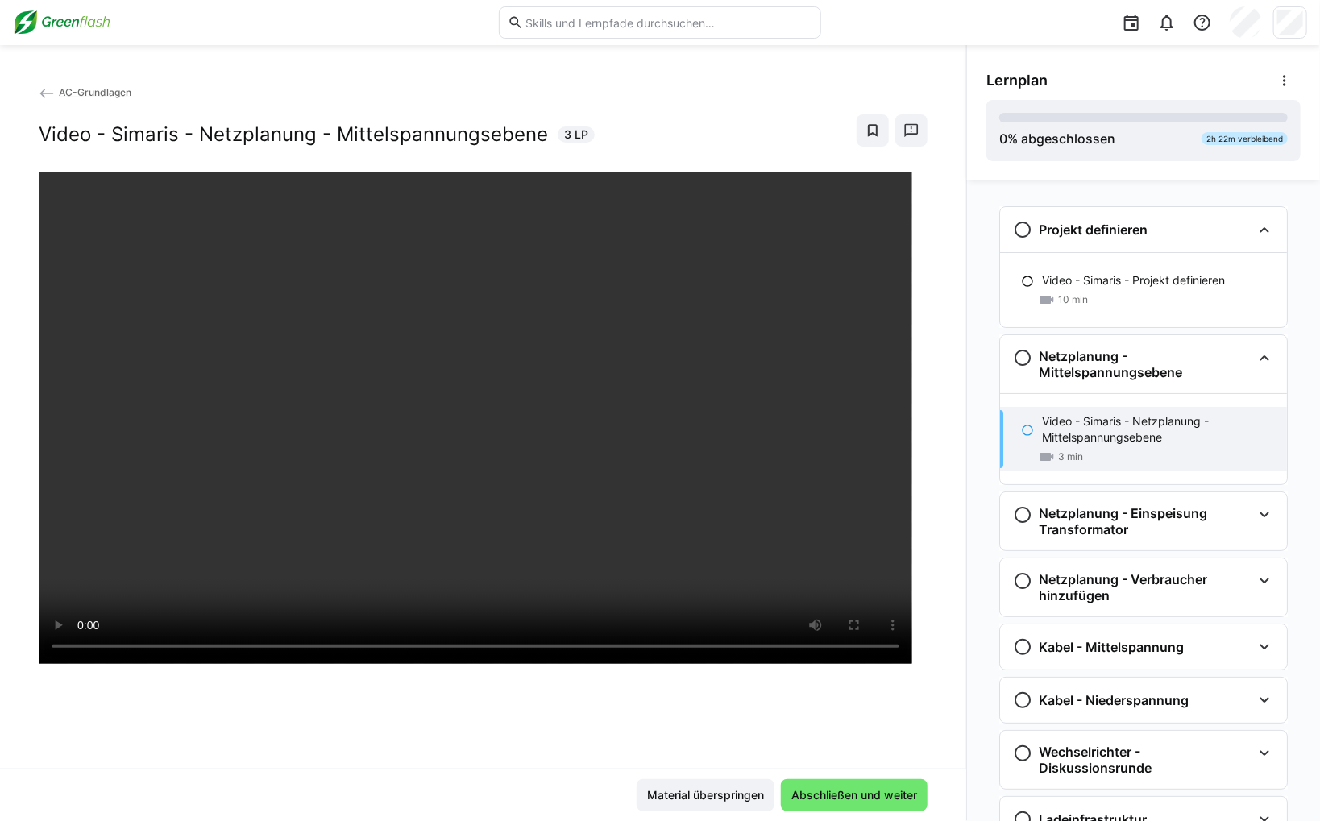
click at [91, 28] on img at bounding box center [62, 23] width 98 height 26
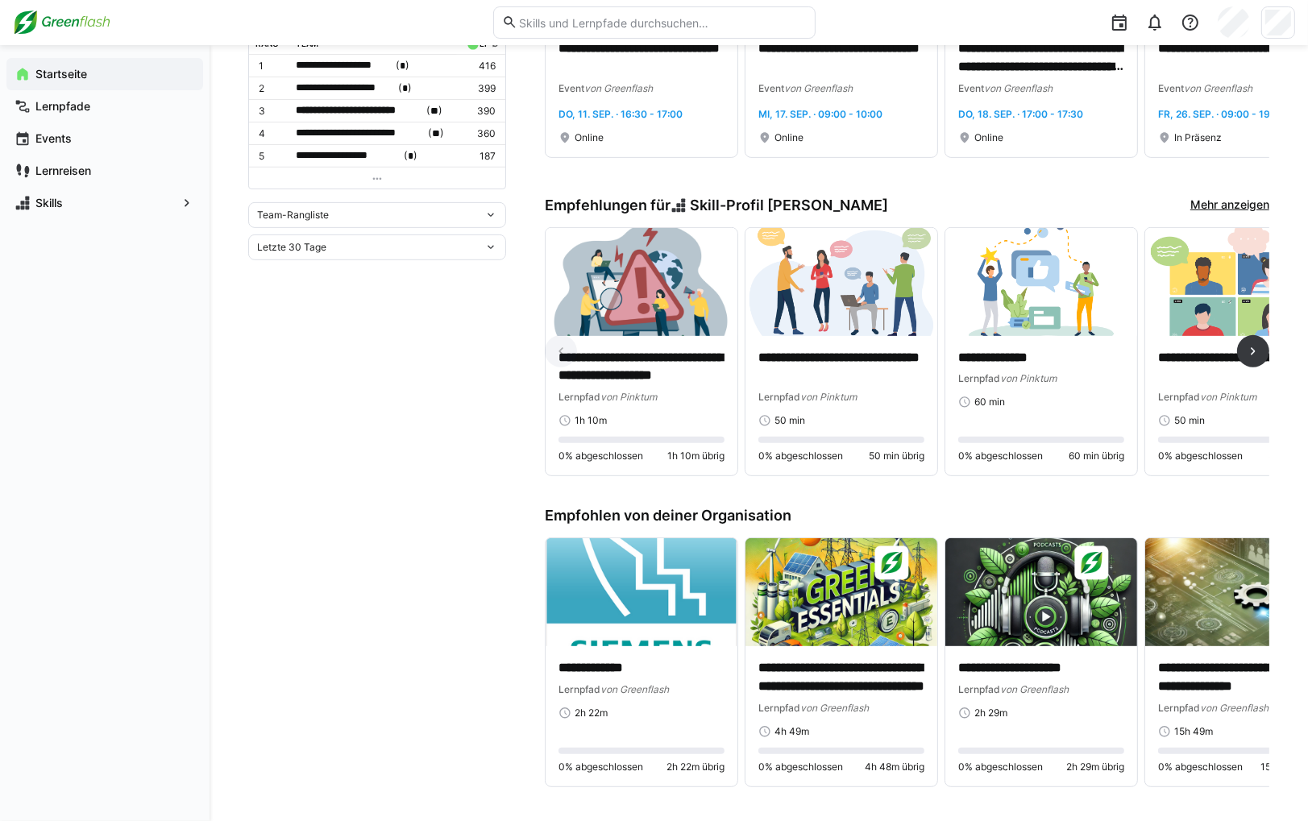
scroll to position [806, 0]
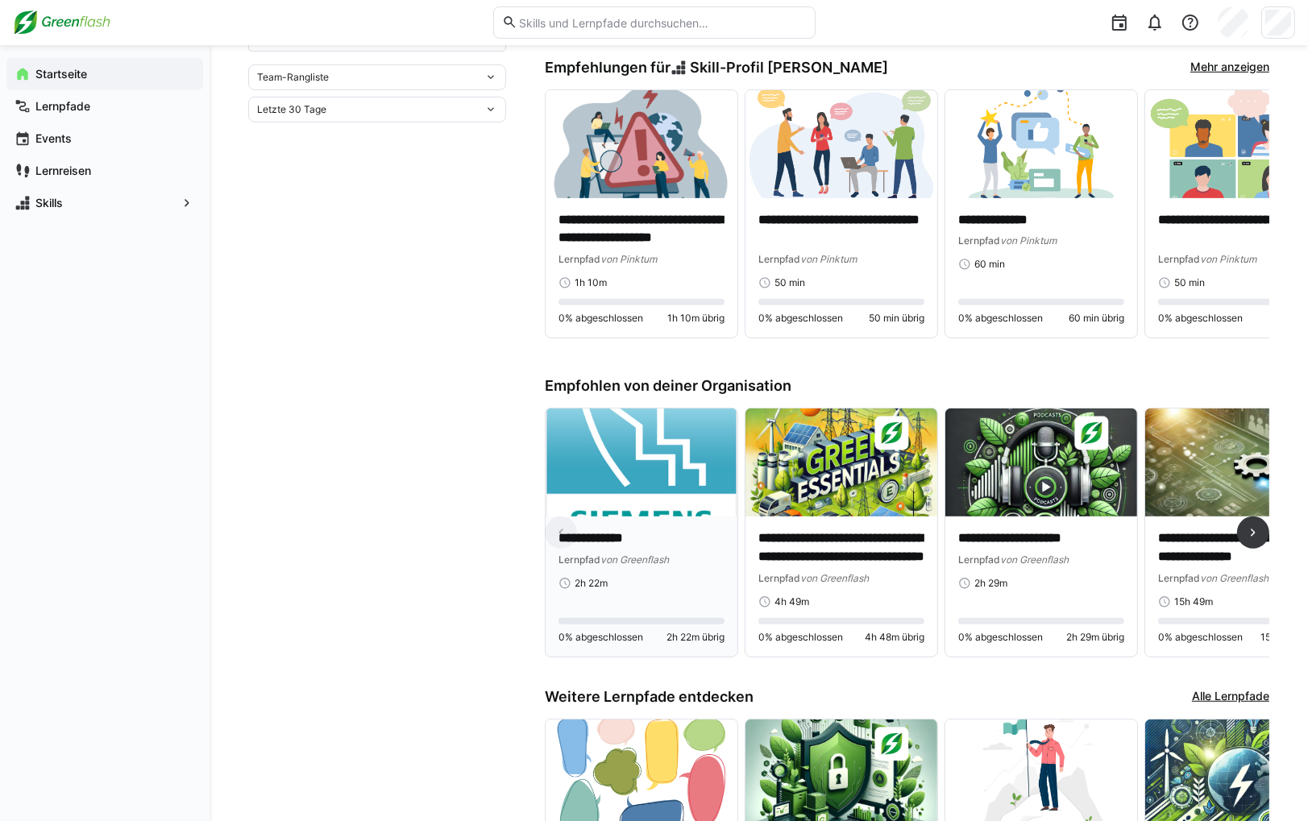
click at [665, 489] on img at bounding box center [642, 463] width 192 height 108
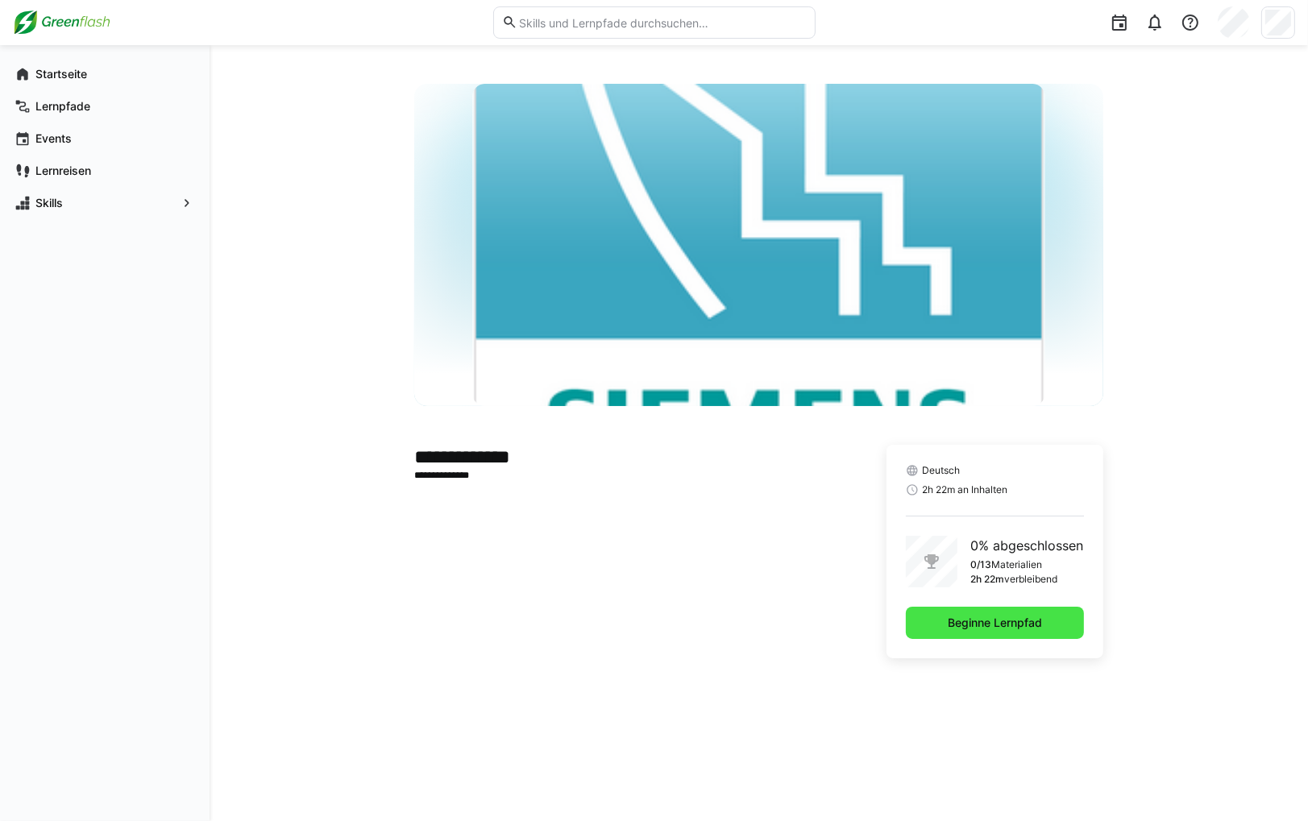
click at [1016, 612] on span "Beginne Lernpfad" at bounding box center [995, 623] width 178 height 32
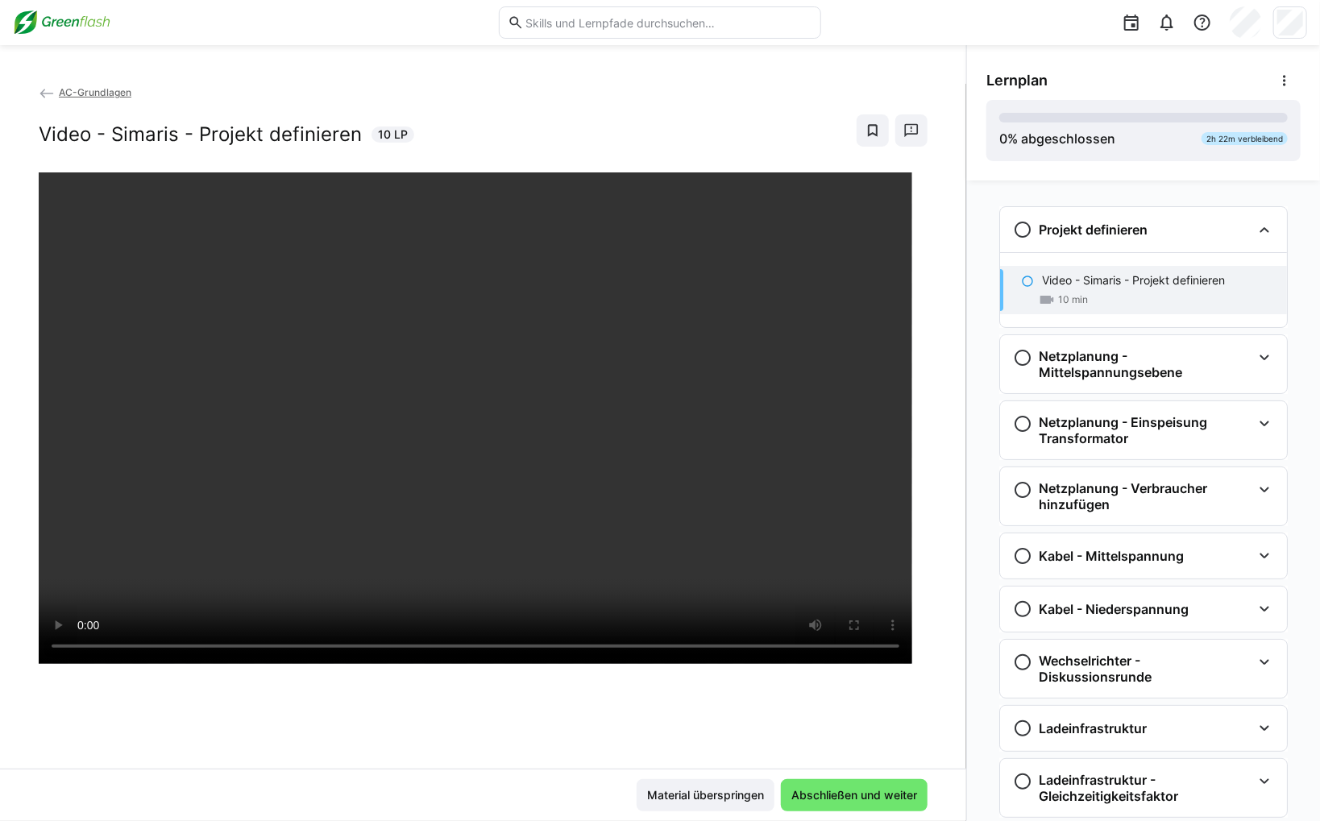
scroll to position [26, 0]
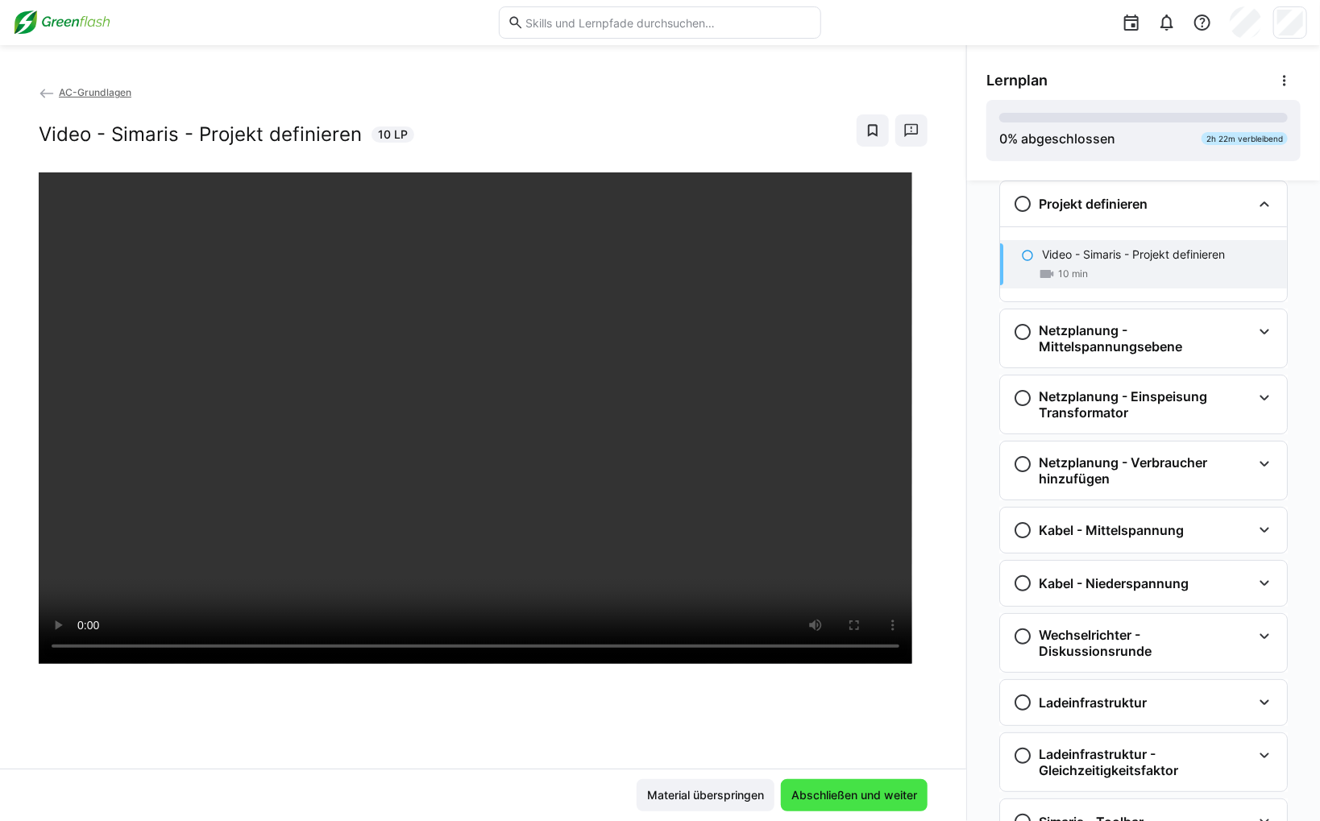
click at [826, 795] on span "Abschließen und weiter" at bounding box center [854, 795] width 131 height 16
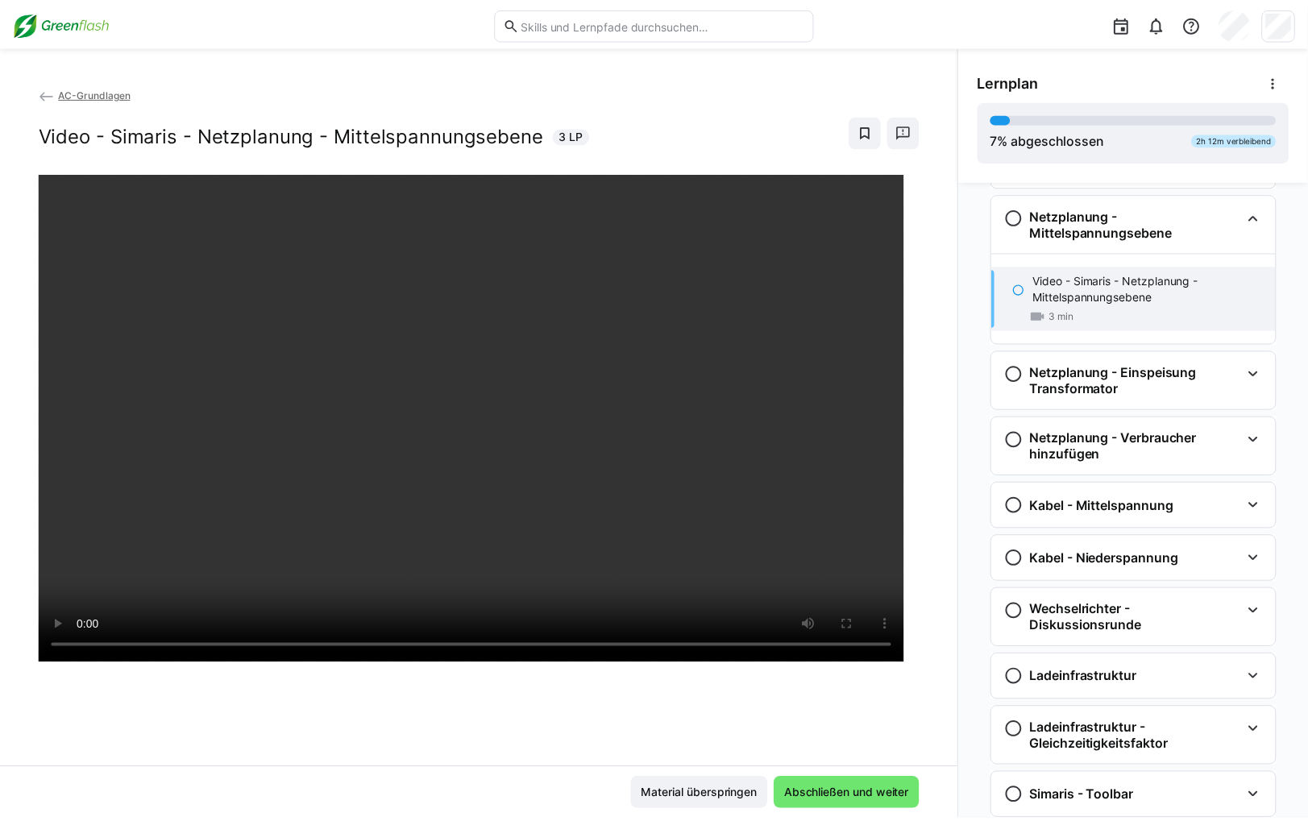
scroll to position [153, 0]
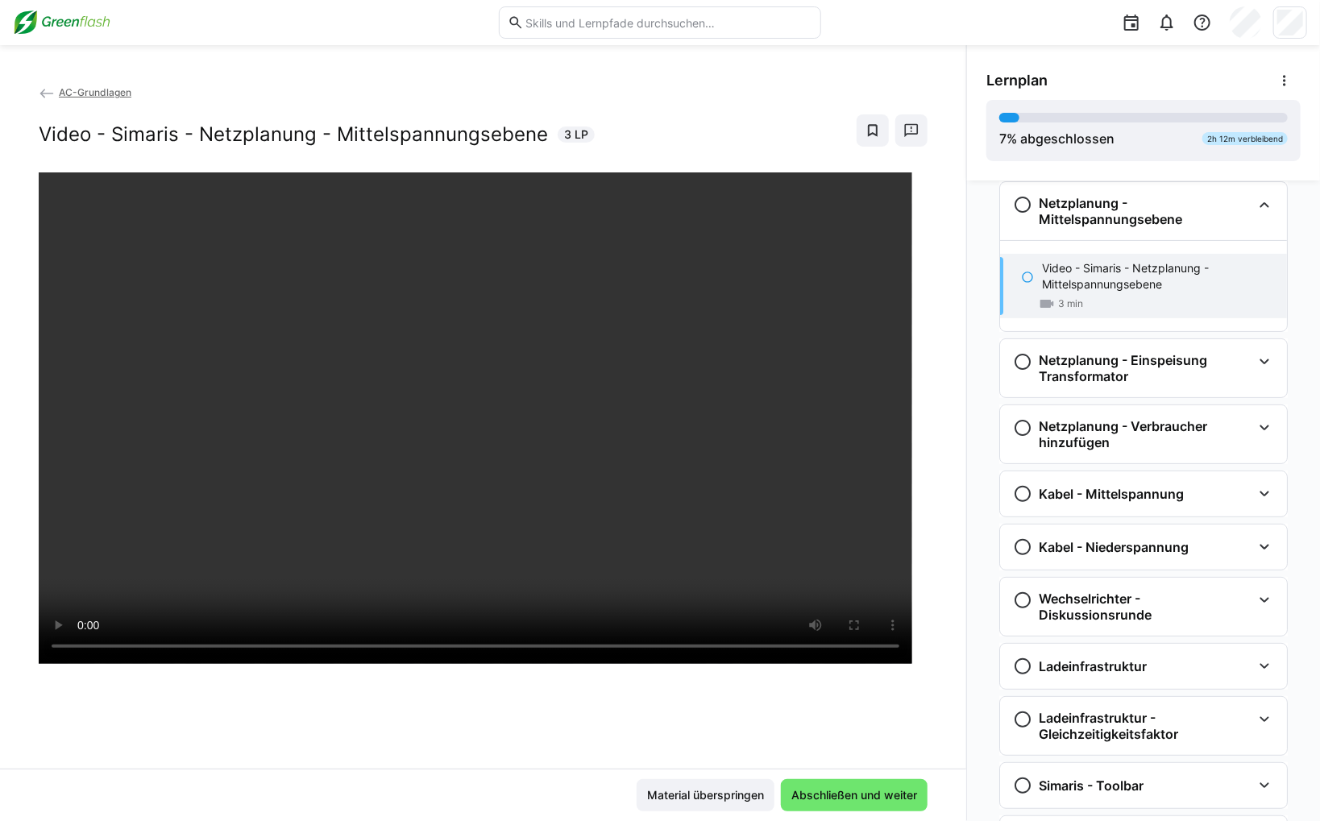
click at [77, 33] on img at bounding box center [62, 23] width 98 height 26
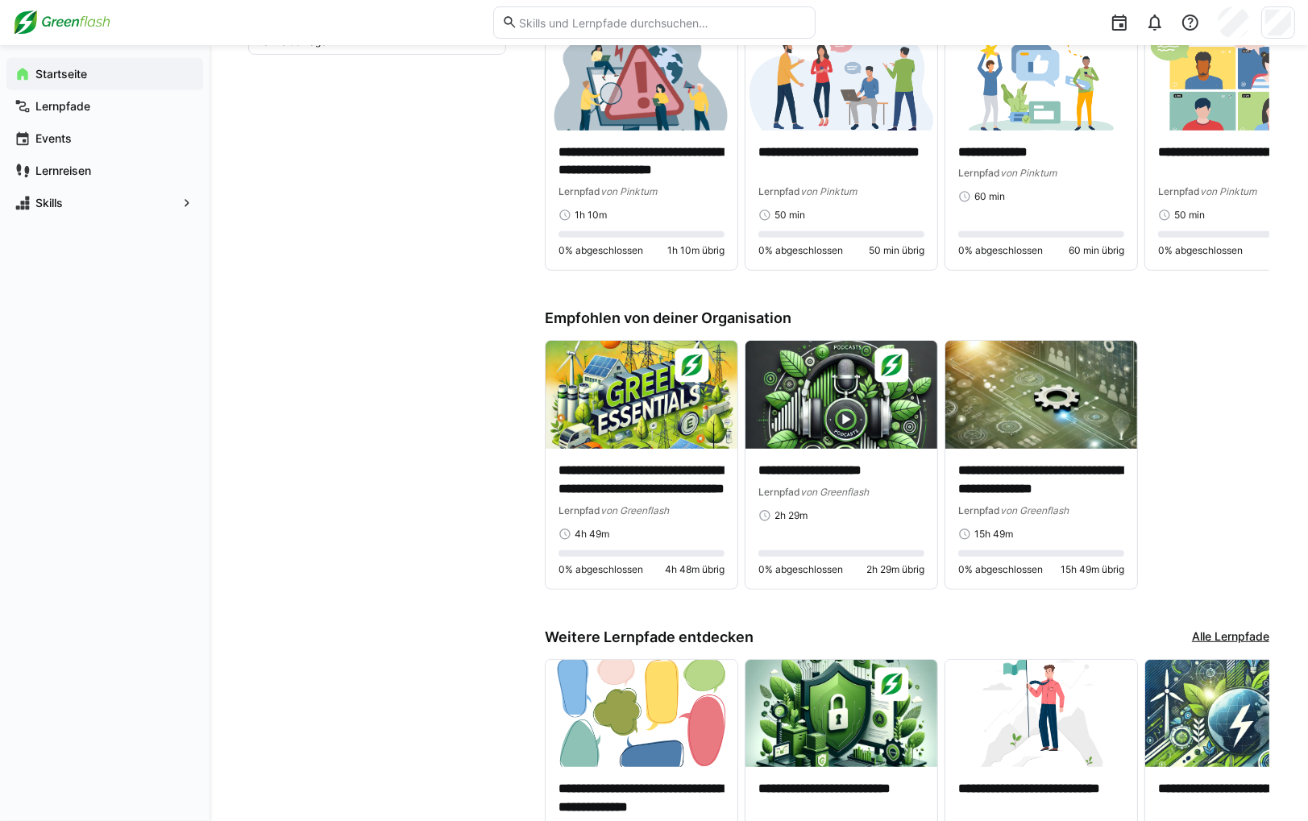
scroll to position [887, 0]
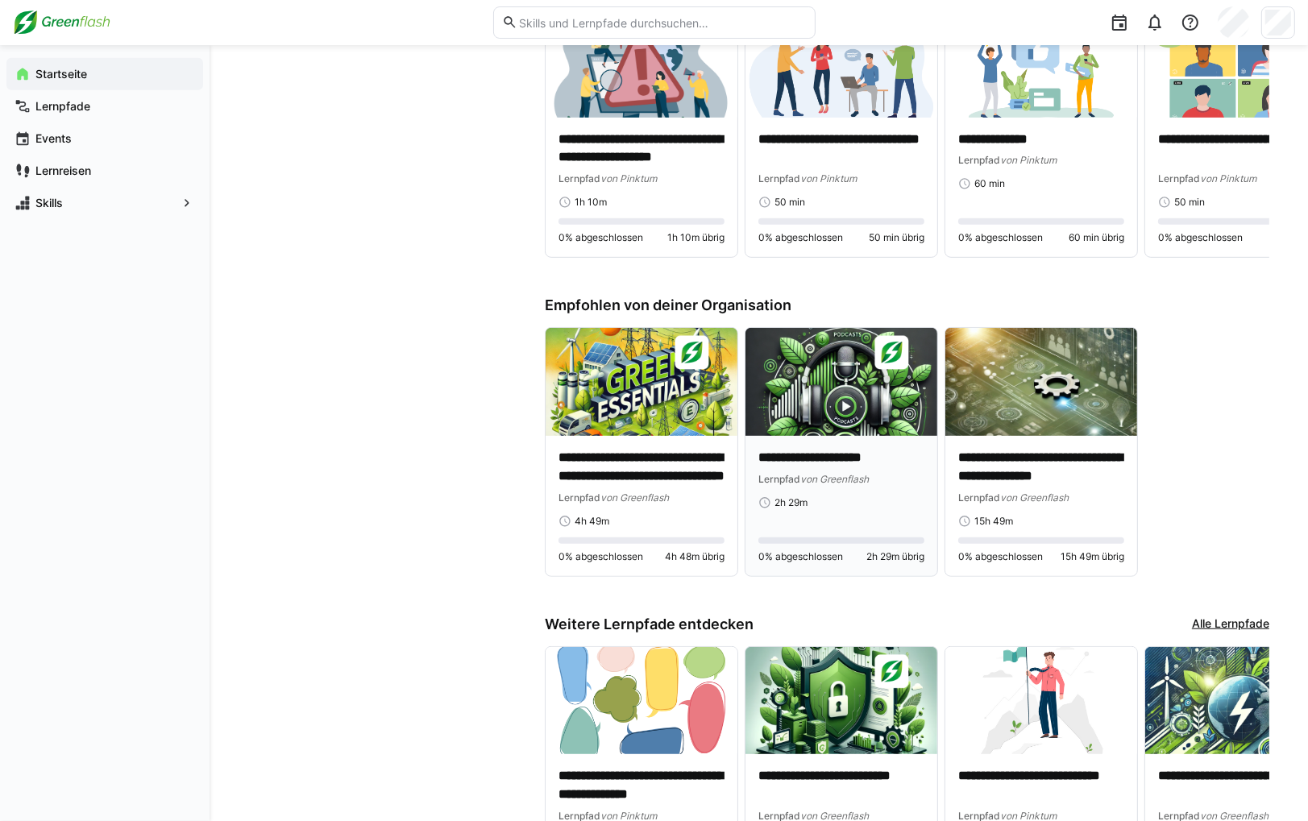
click at [829, 404] on img at bounding box center [842, 382] width 192 height 108
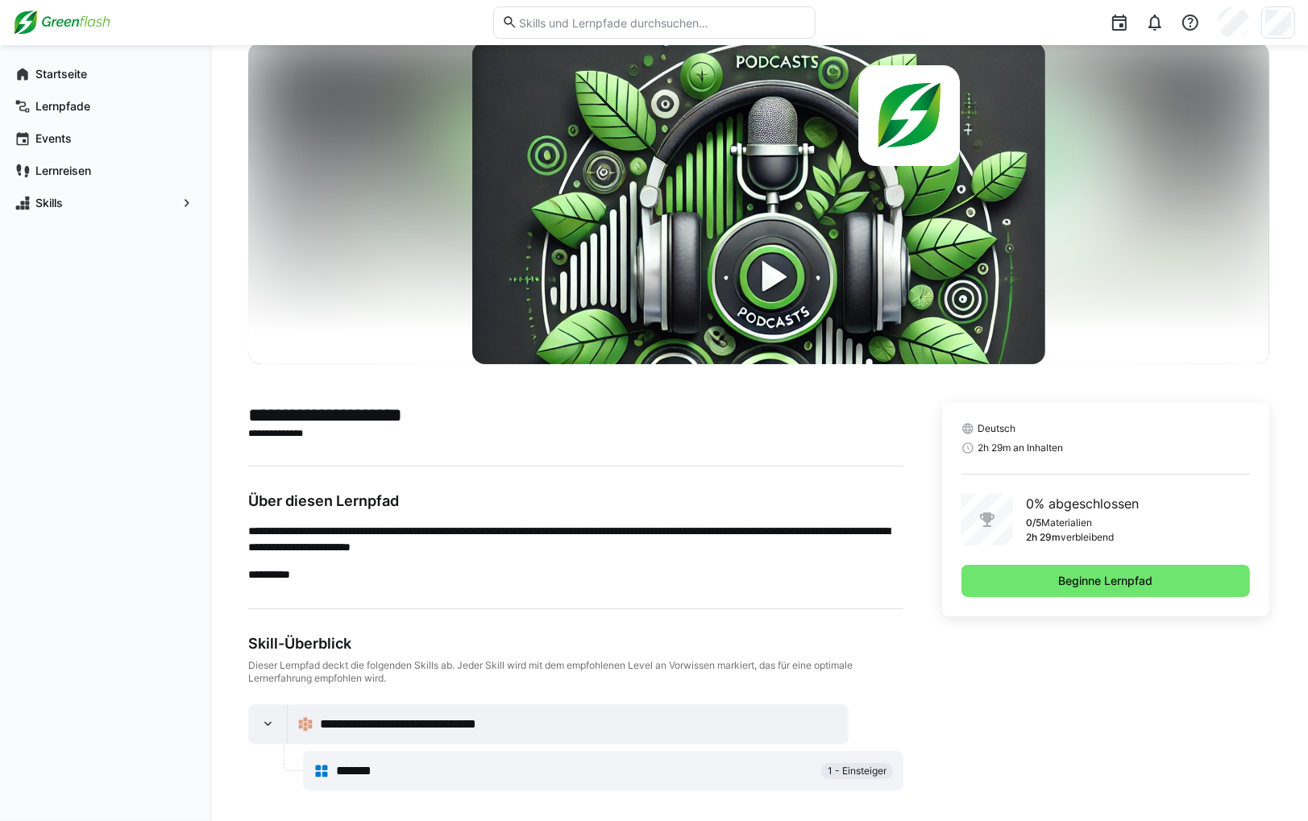
scroll to position [49, 0]
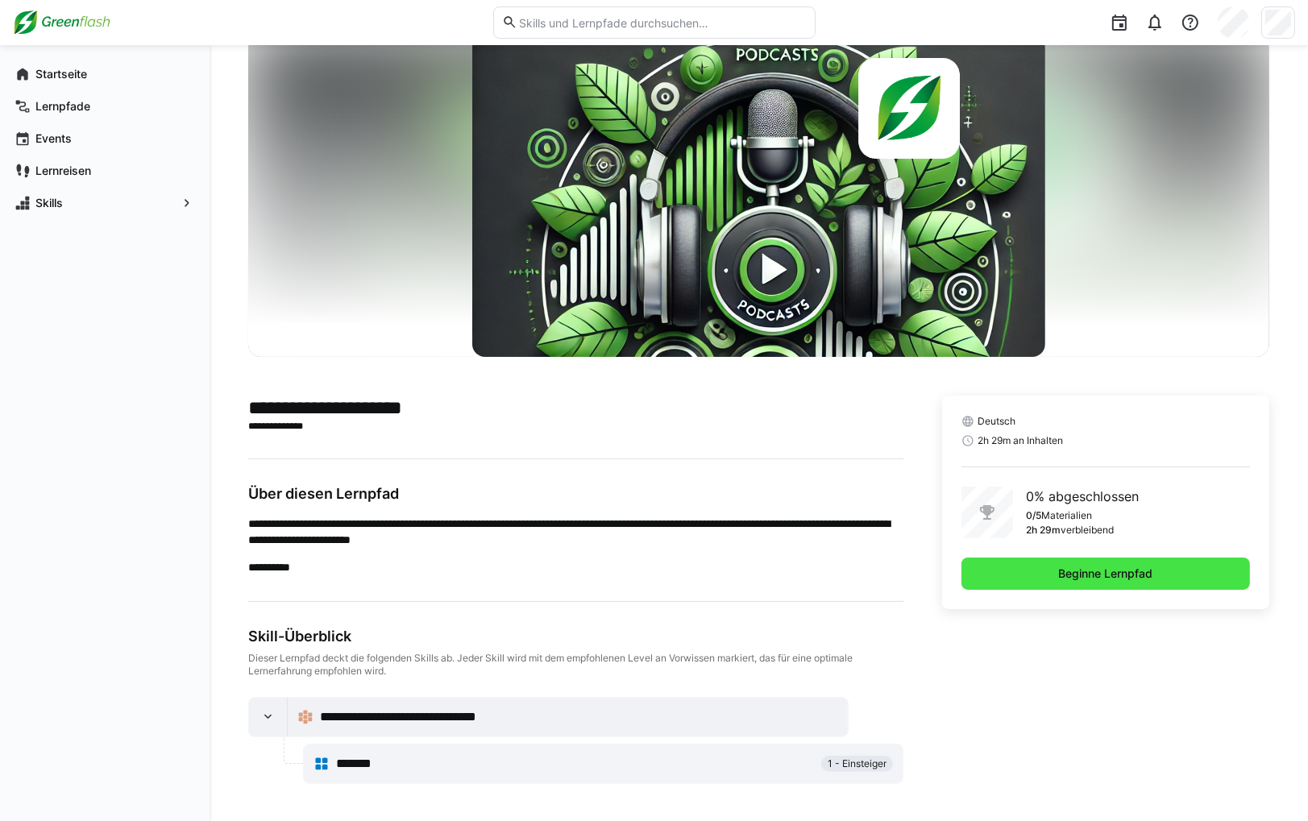
click at [1077, 559] on span "Beginne Lernpfad" at bounding box center [1105, 574] width 289 height 32
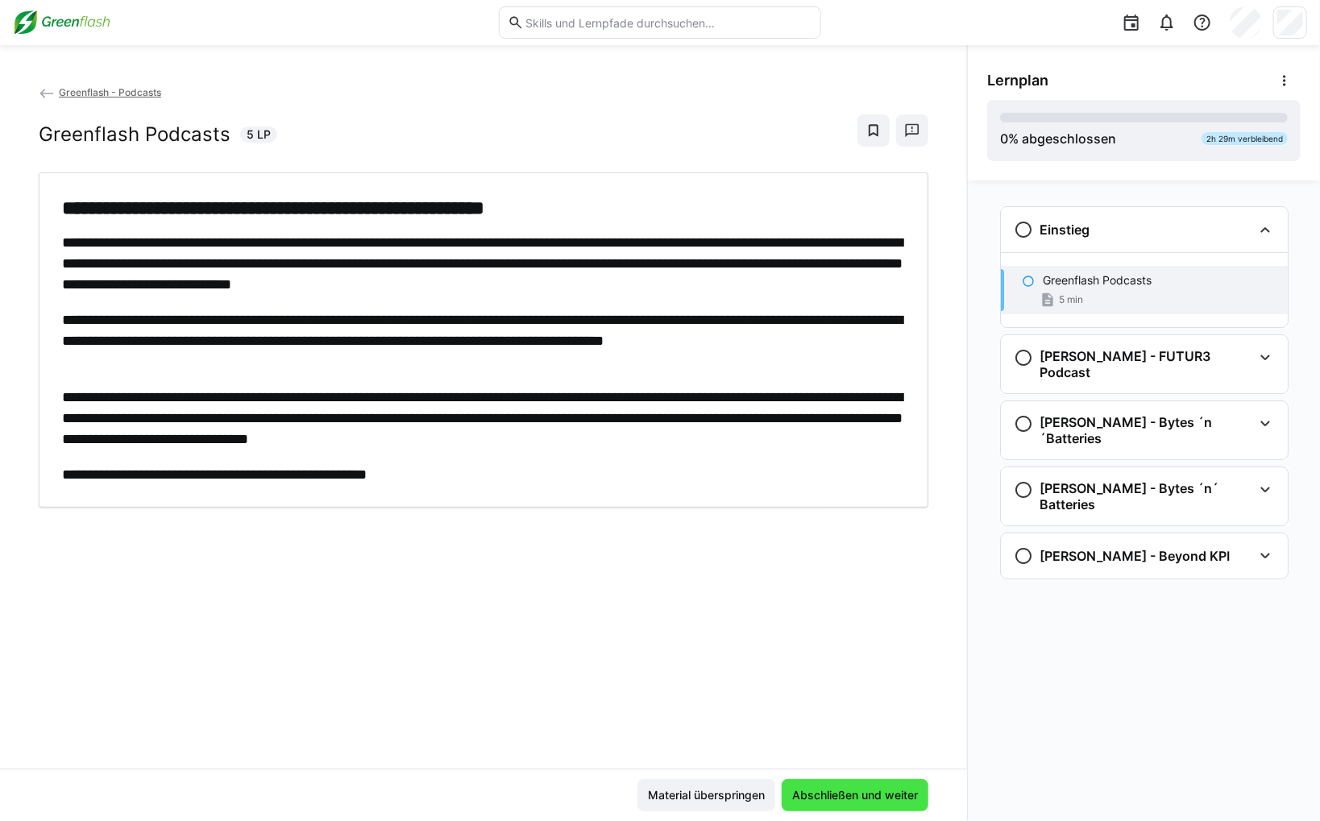
click at [832, 800] on span "Abschließen und weiter" at bounding box center [855, 795] width 131 height 16
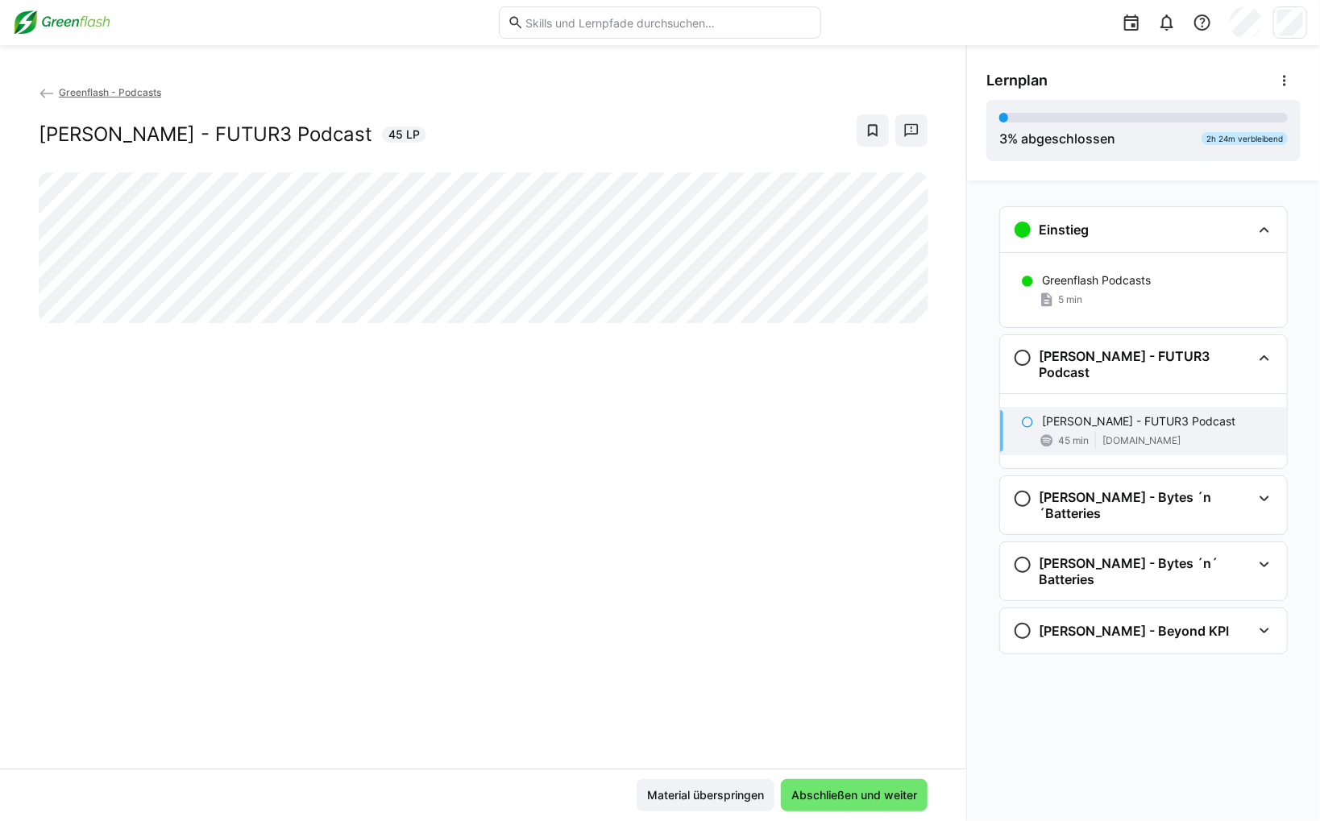
click at [98, 18] on img at bounding box center [62, 23] width 98 height 26
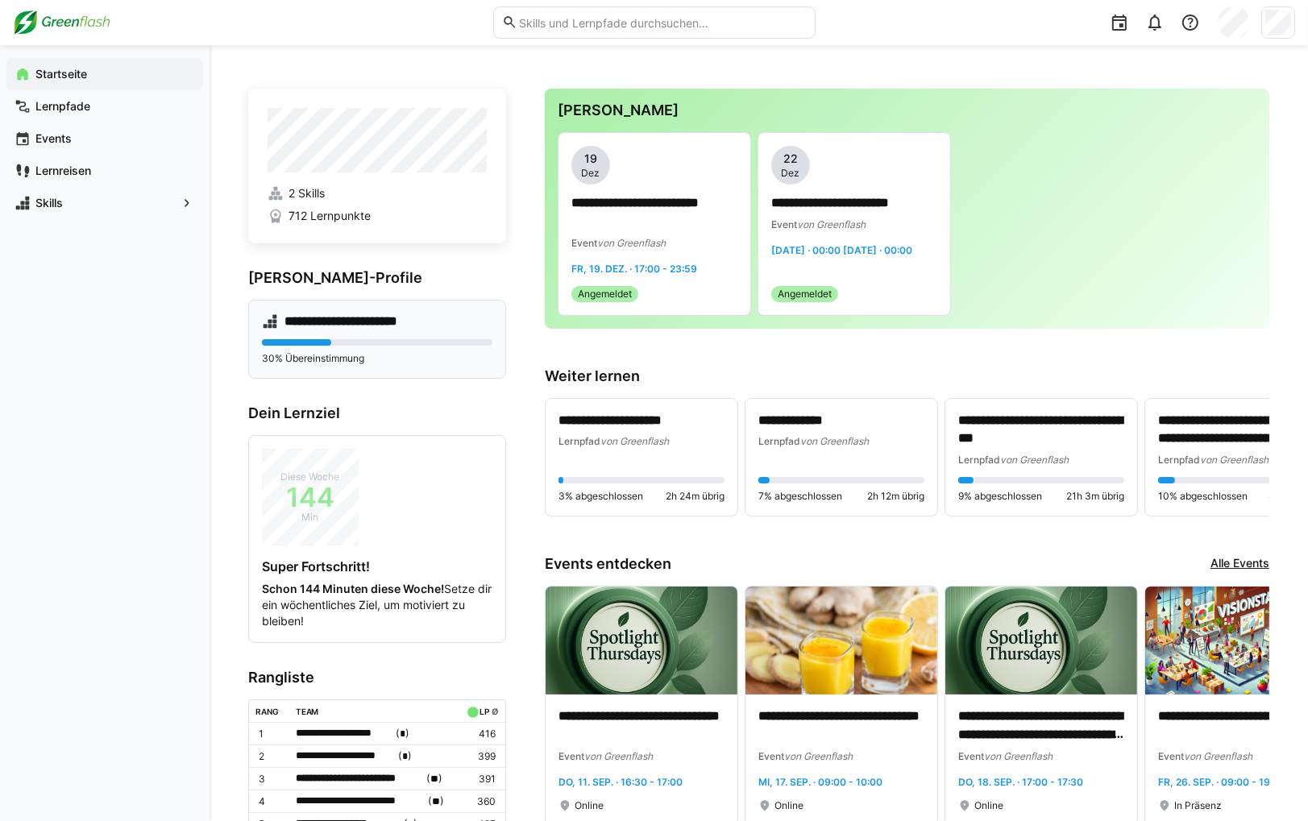
click at [324, 318] on h4 "**********" at bounding box center [351, 322] width 135 height 16
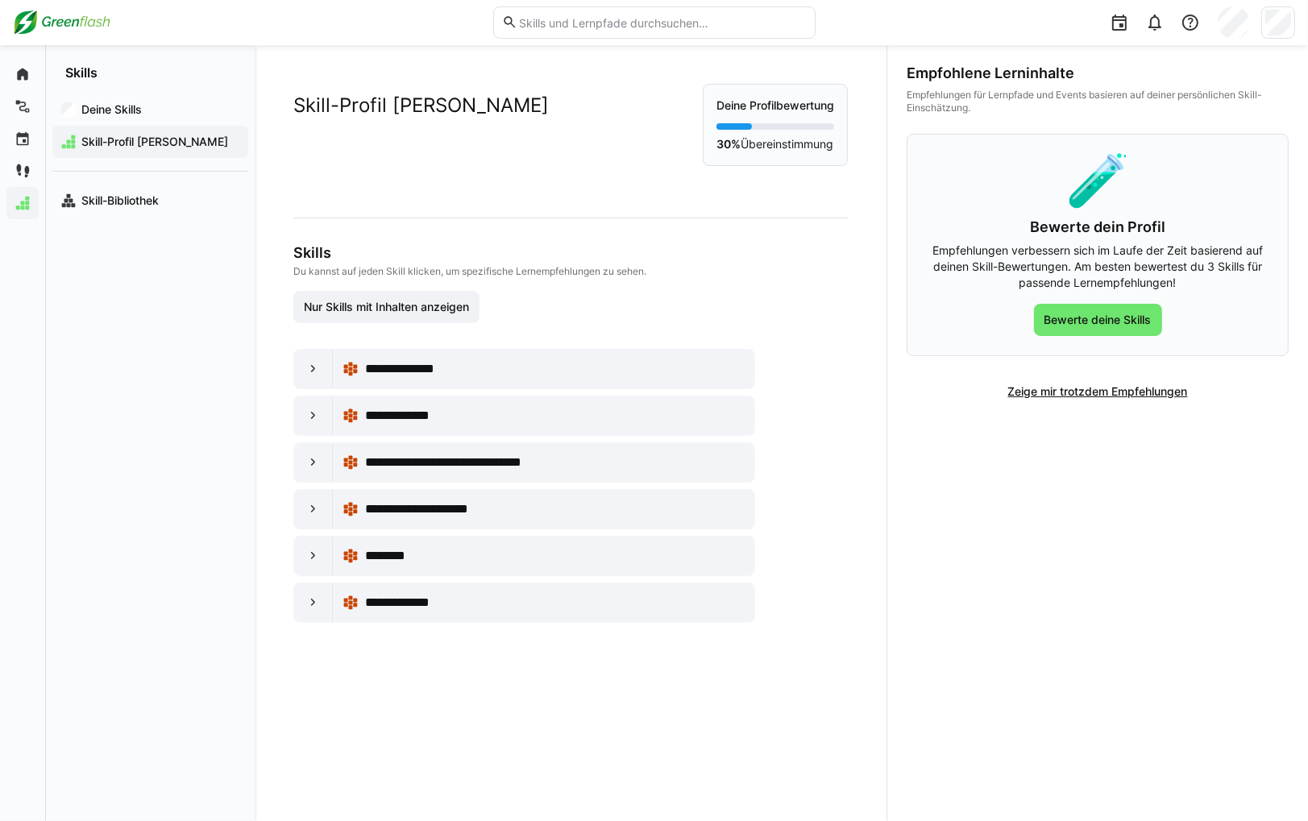
drag, startPoint x: 320, startPoint y: 463, endPoint x: 361, endPoint y: 485, distance: 46.9
click at [321, 463] on div at bounding box center [313, 462] width 39 height 39
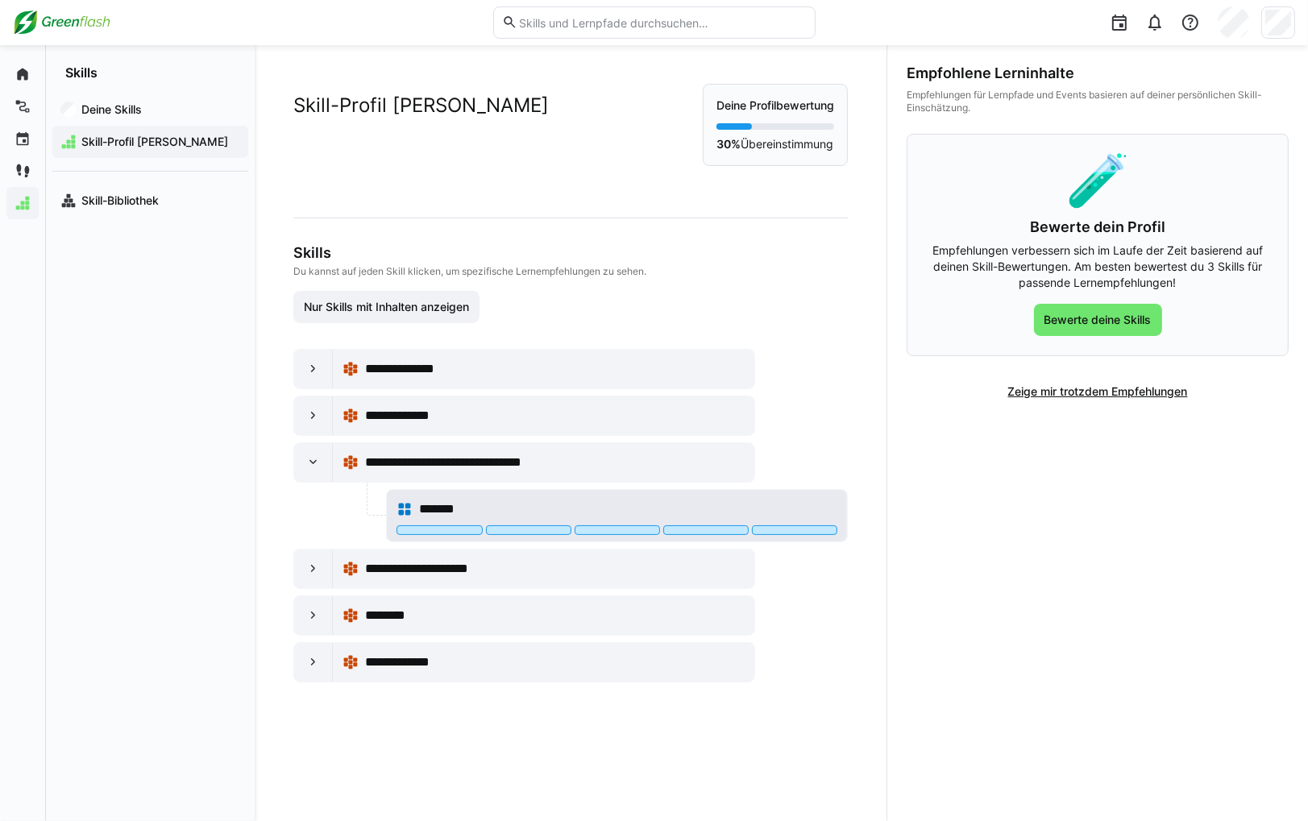
click at [437, 507] on span "*******" at bounding box center [444, 509] width 50 height 19
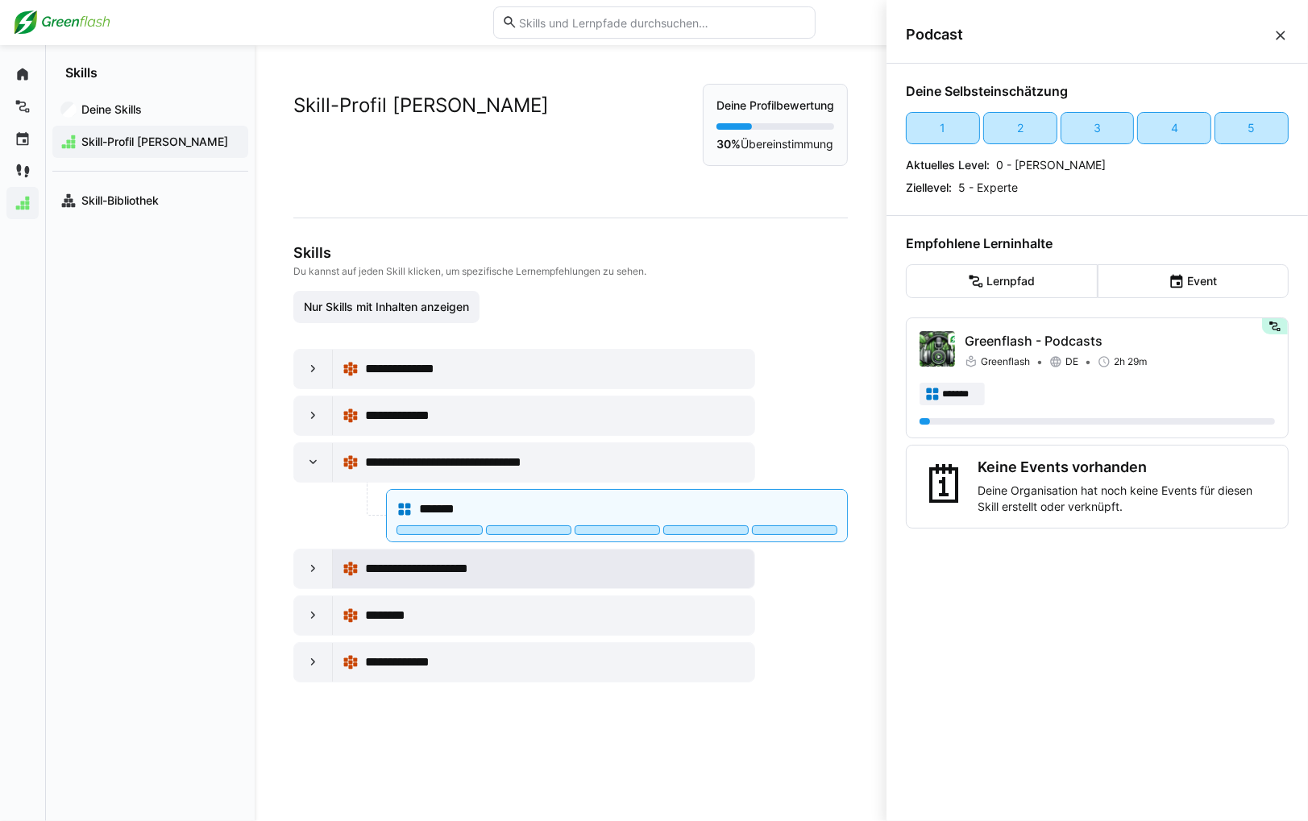
click at [451, 569] on span "**********" at bounding box center [431, 568] width 132 height 19
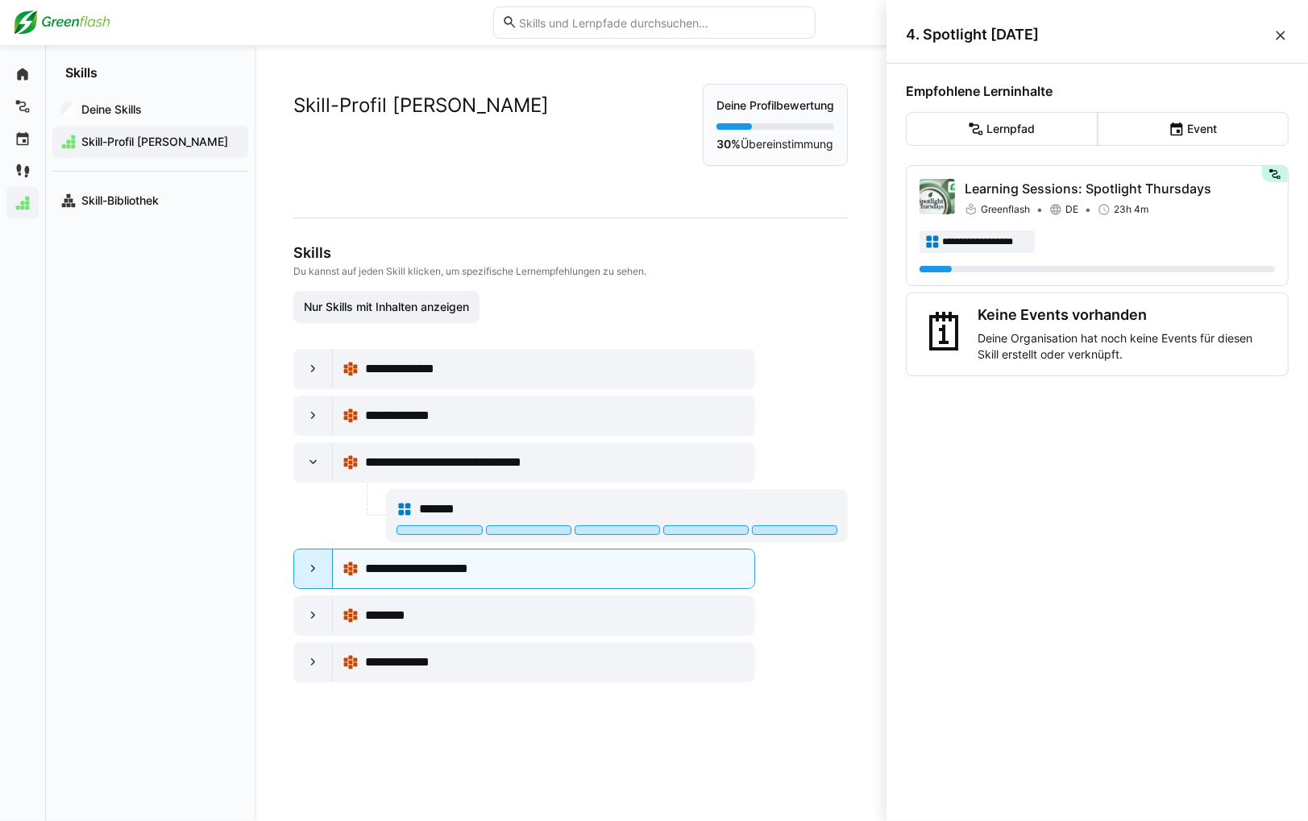
click at [297, 570] on div at bounding box center [313, 569] width 39 height 39
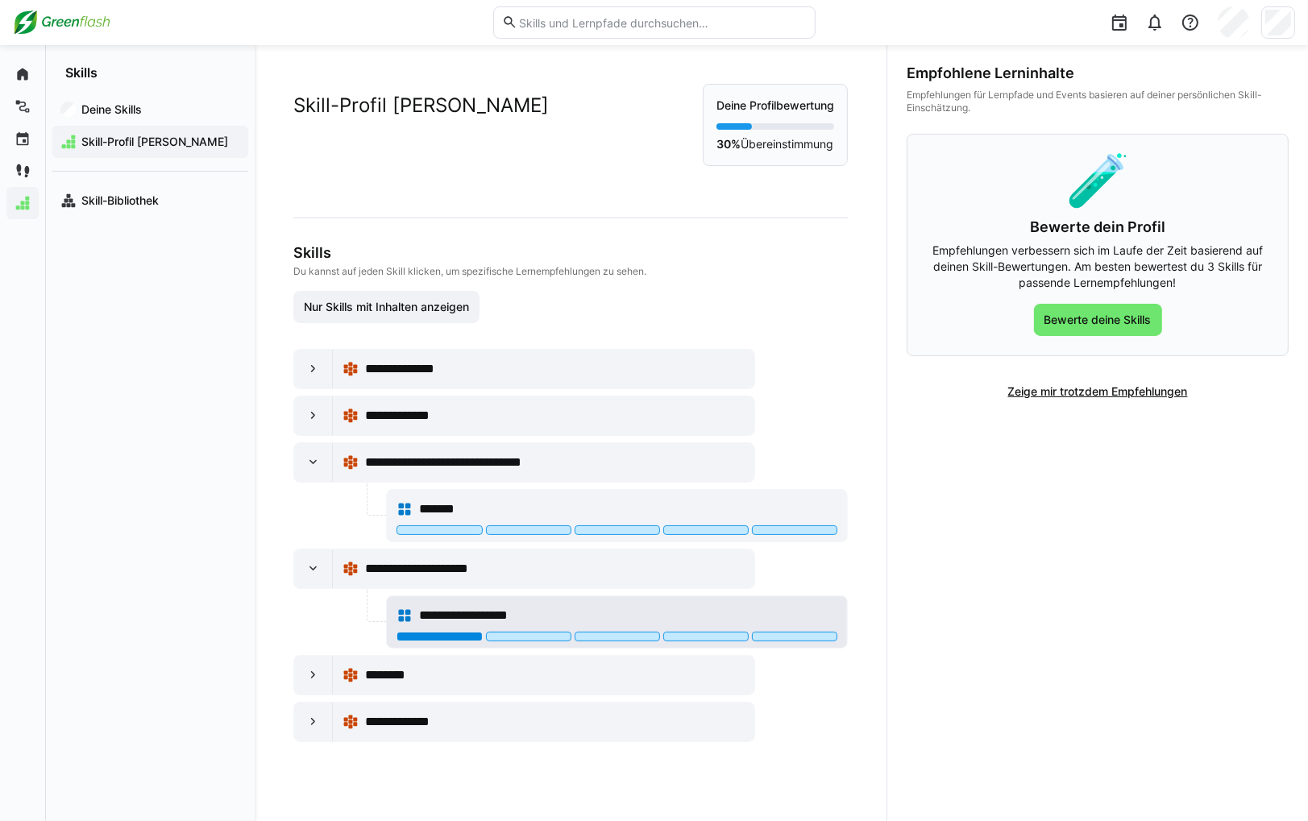
click at [443, 632] on div at bounding box center [439, 637] width 85 height 10
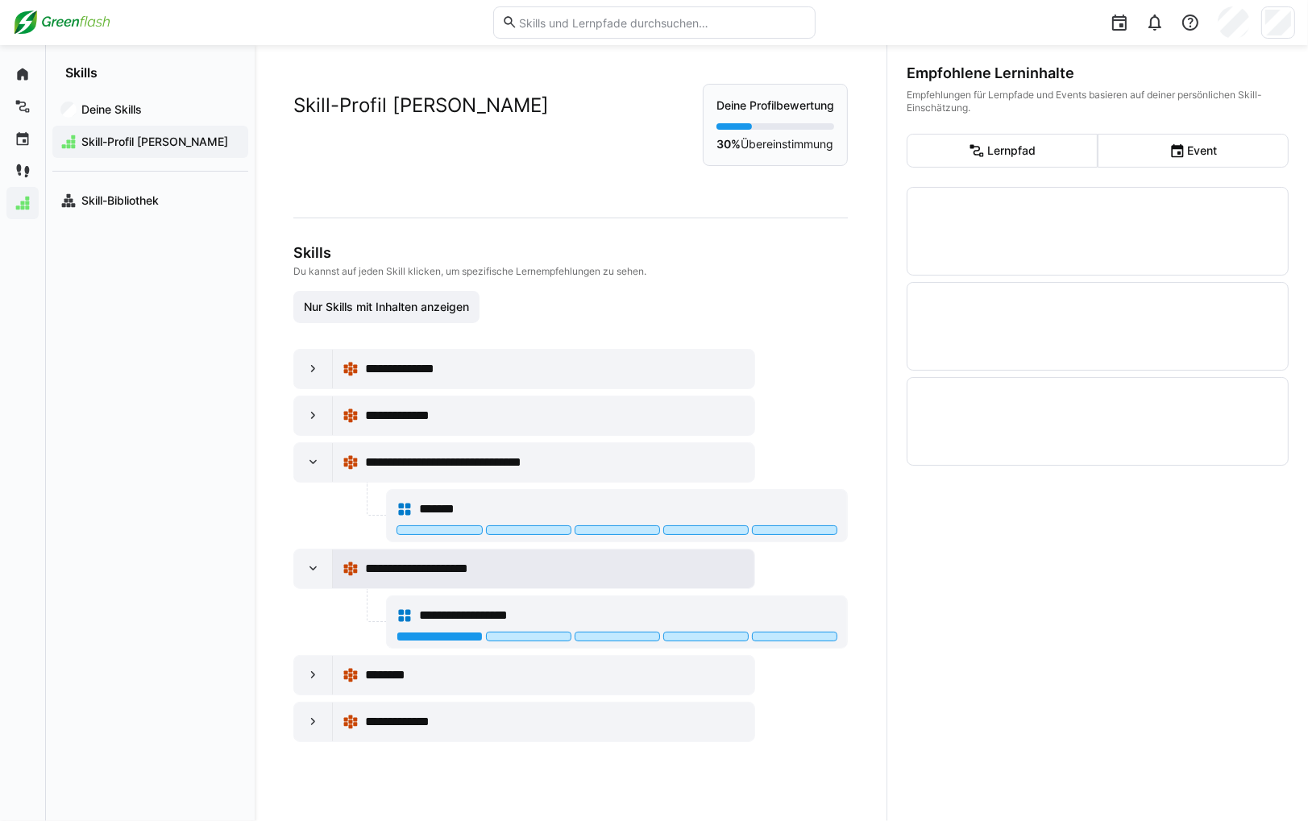
click at [464, 568] on span "**********" at bounding box center [431, 568] width 132 height 19
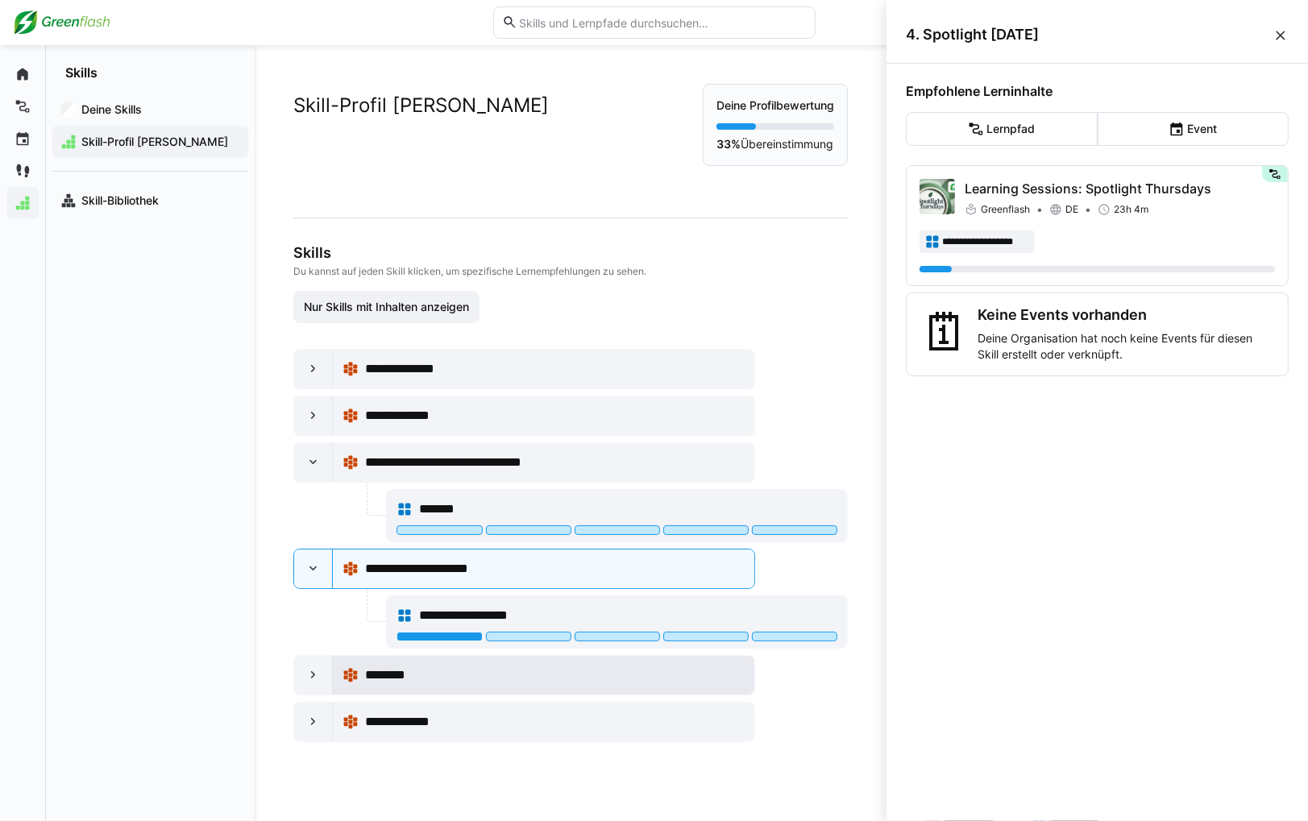
click at [368, 678] on span "********" at bounding box center [395, 675] width 60 height 19
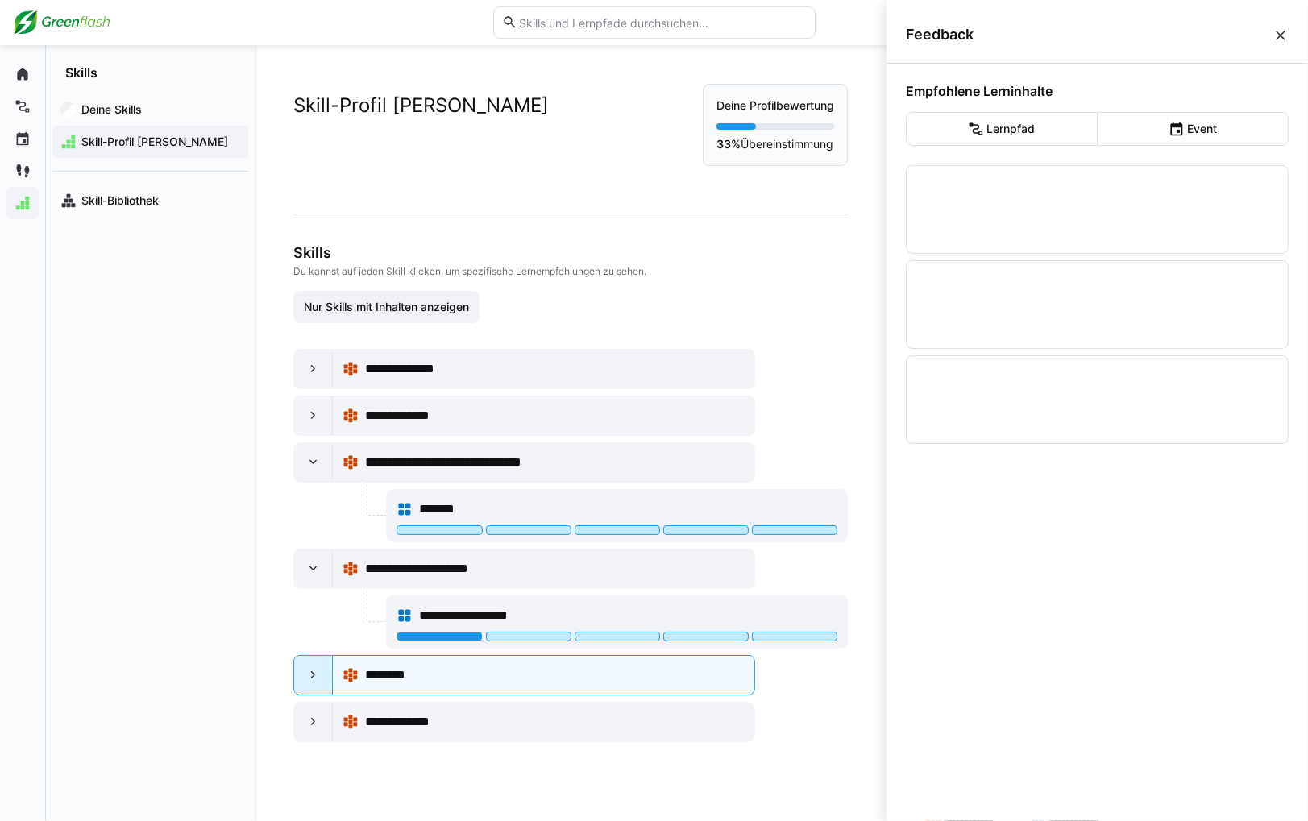
click at [319, 677] on eds-icon at bounding box center [313, 675] width 16 height 16
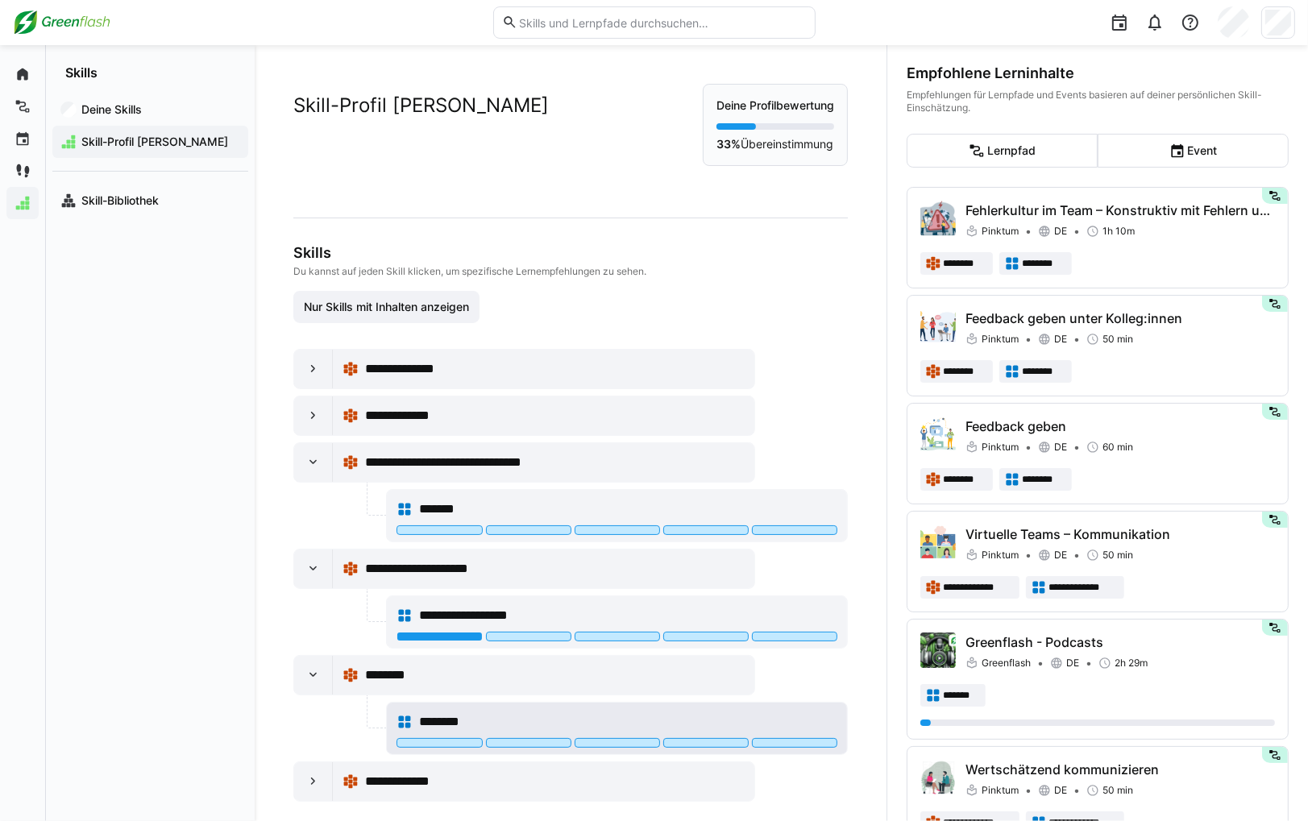
click at [474, 703] on div "********" at bounding box center [617, 729] width 460 height 52
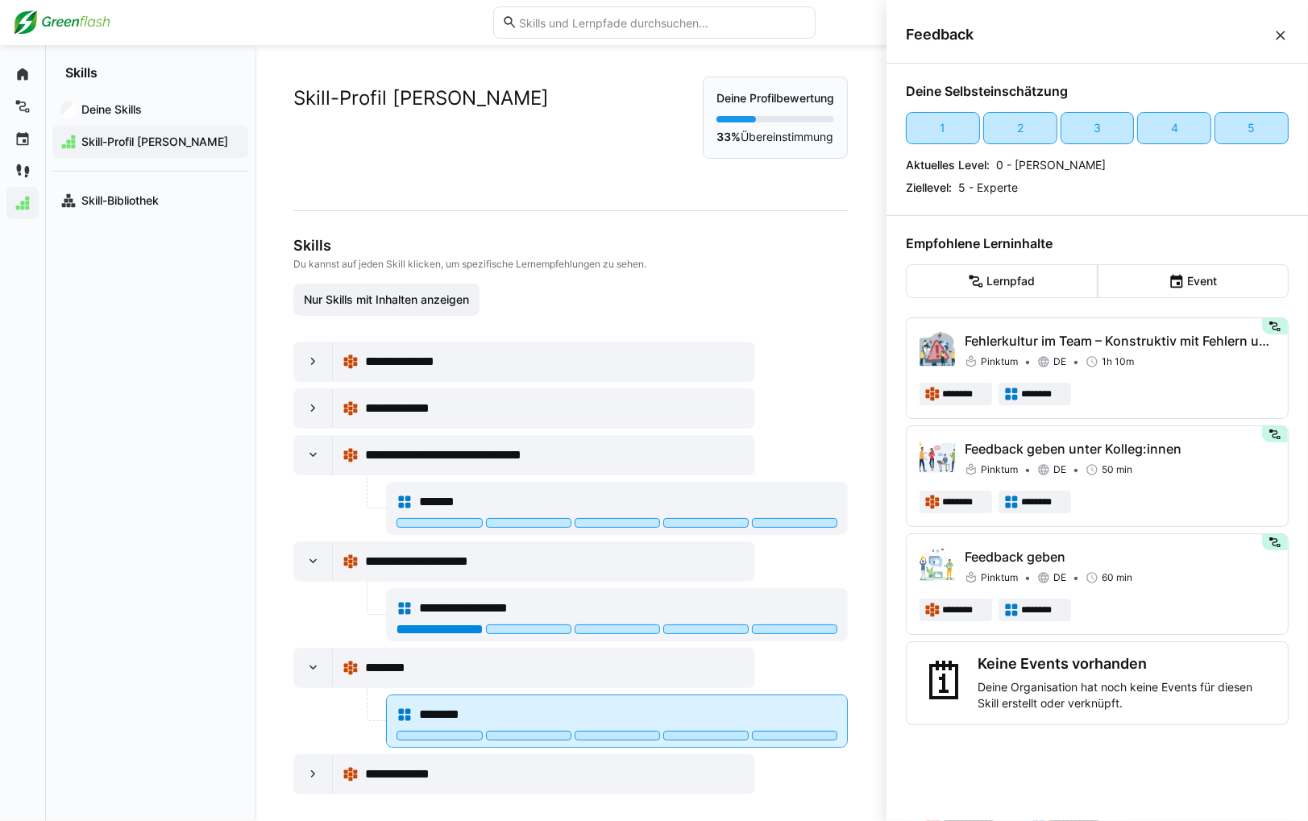
scroll to position [15, 0]
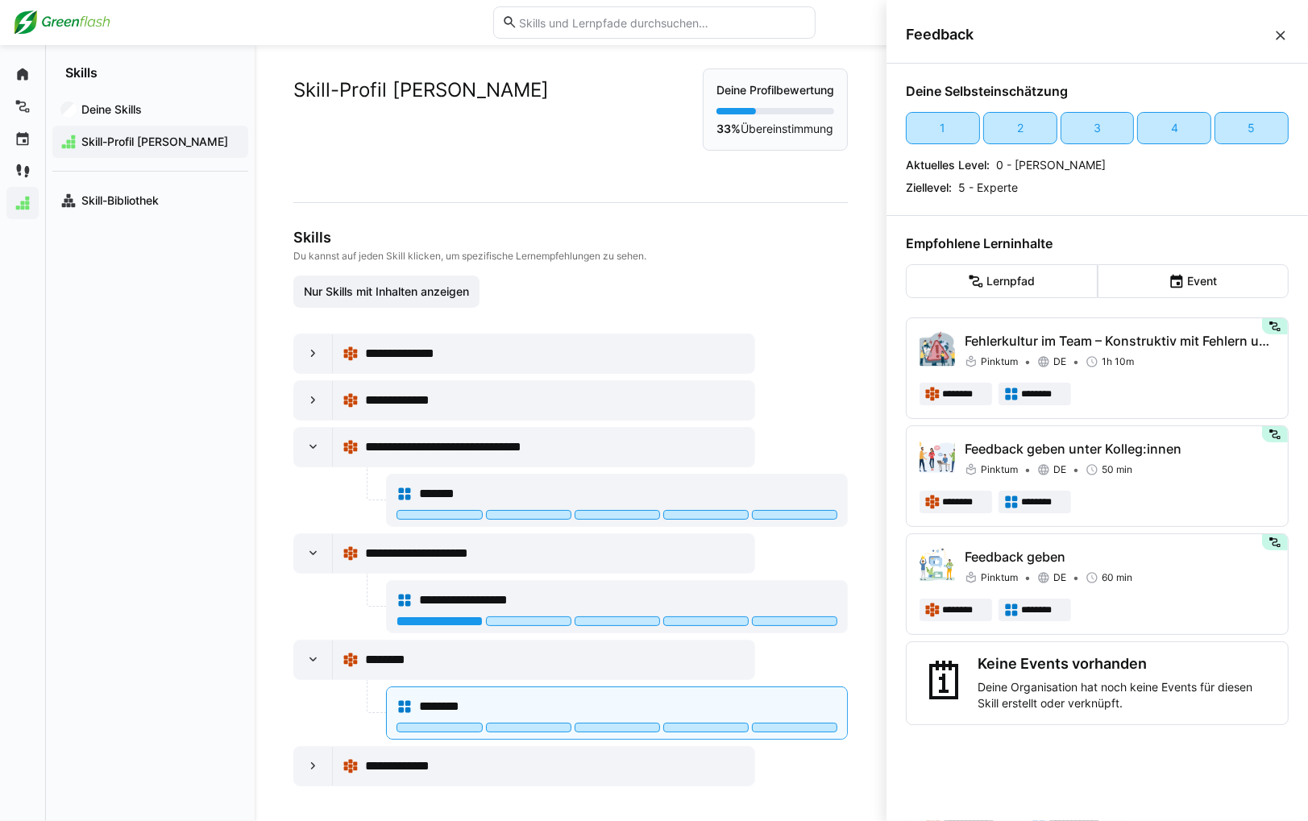
click at [280, 786] on div "**********" at bounding box center [571, 427] width 632 height 795
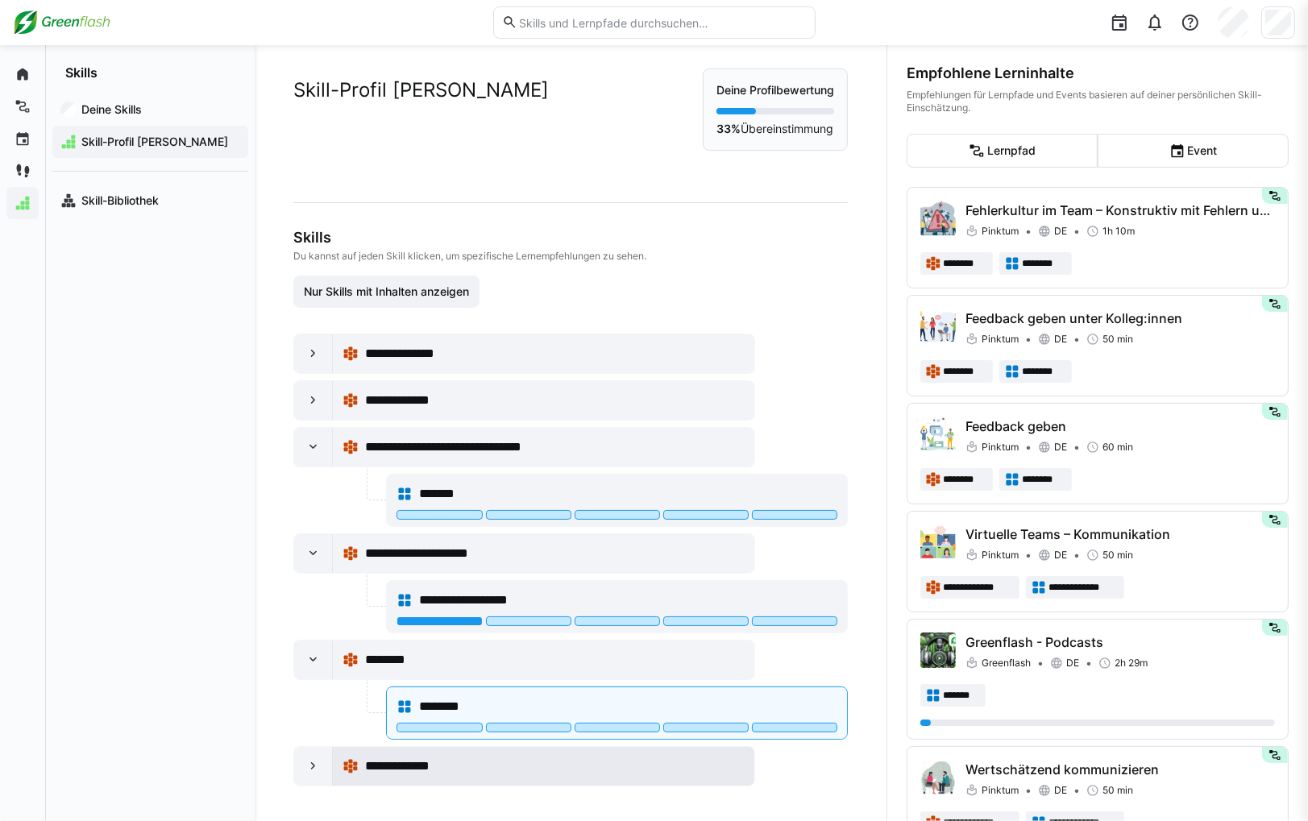
drag, startPoint x: 306, startPoint y: 766, endPoint x: 346, endPoint y: 770, distance: 39.6
click at [307, 766] on eds-icon at bounding box center [313, 766] width 16 height 16
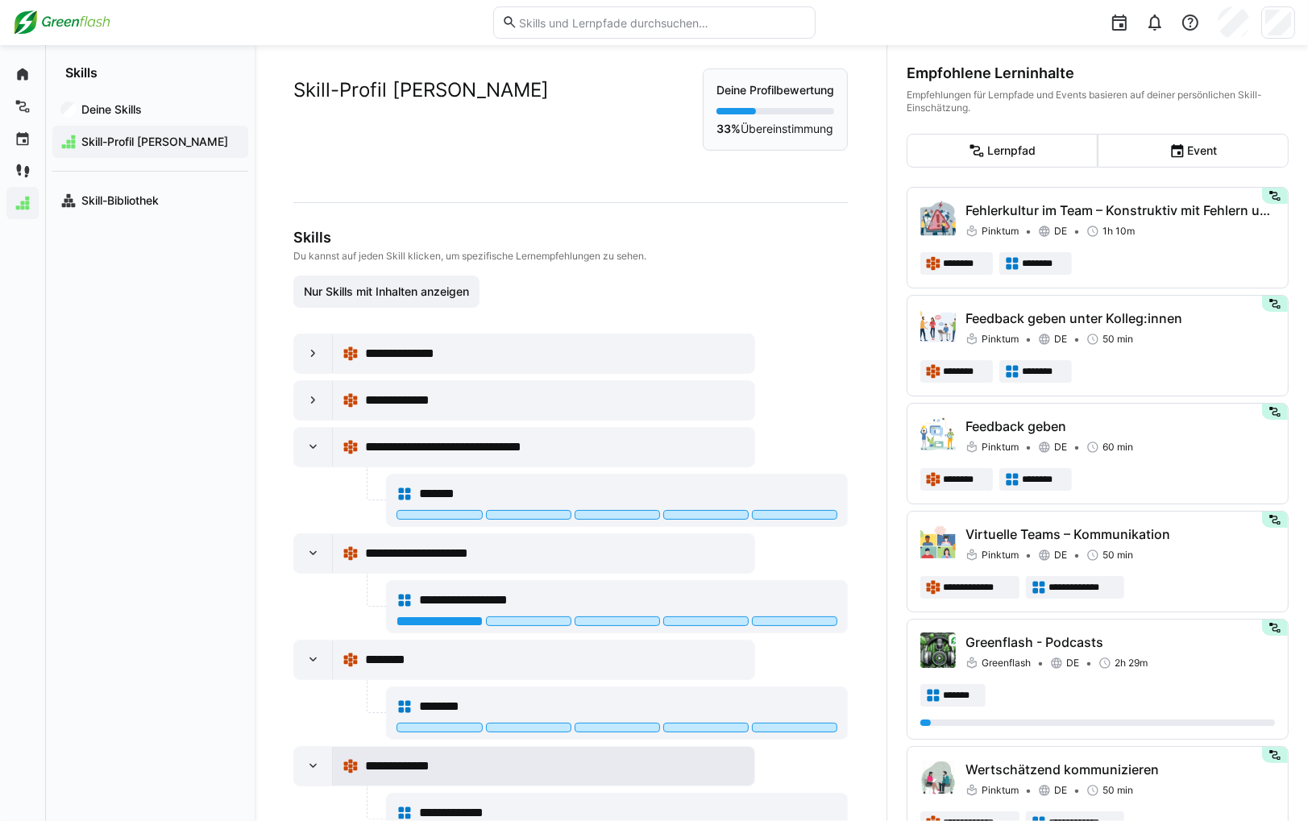
click at [455, 767] on span "**********" at bounding box center [412, 766] width 95 height 19
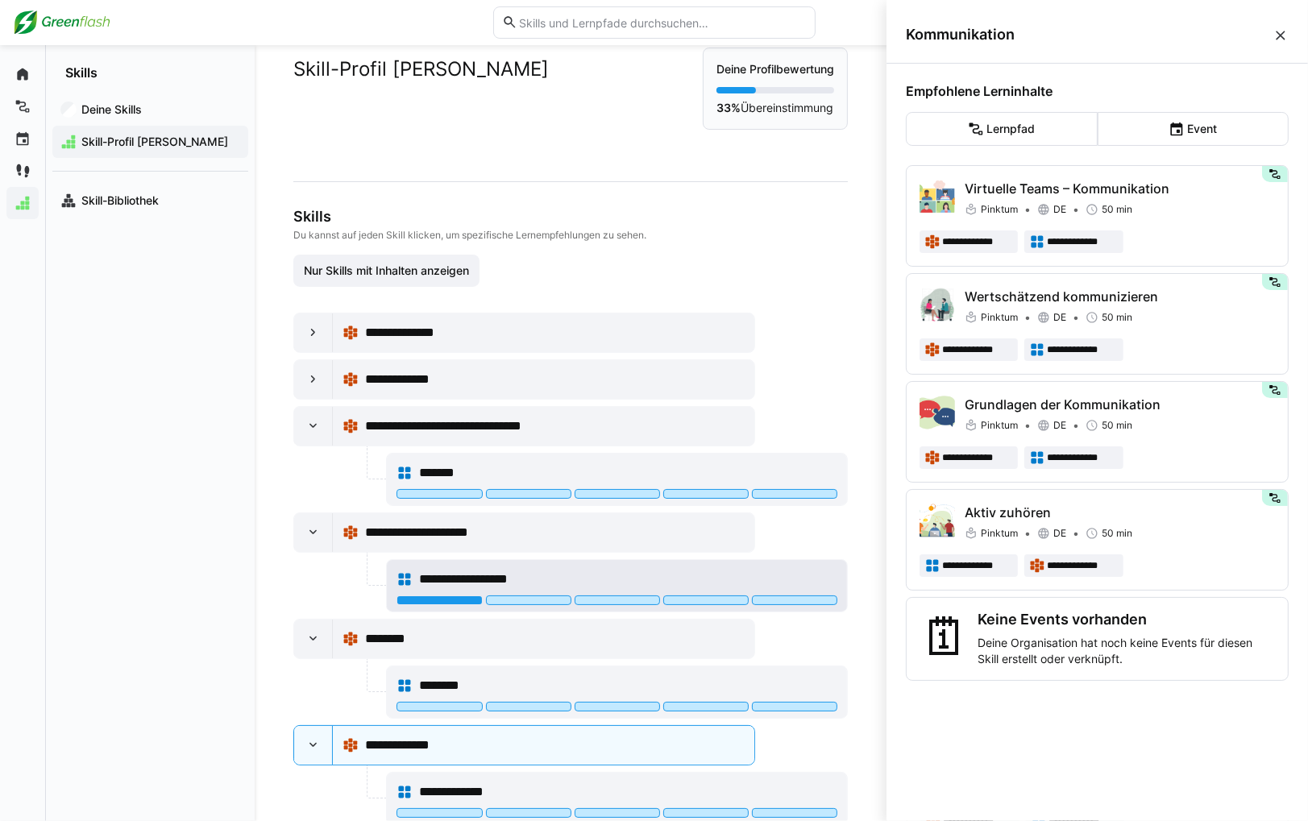
scroll to position [0, 0]
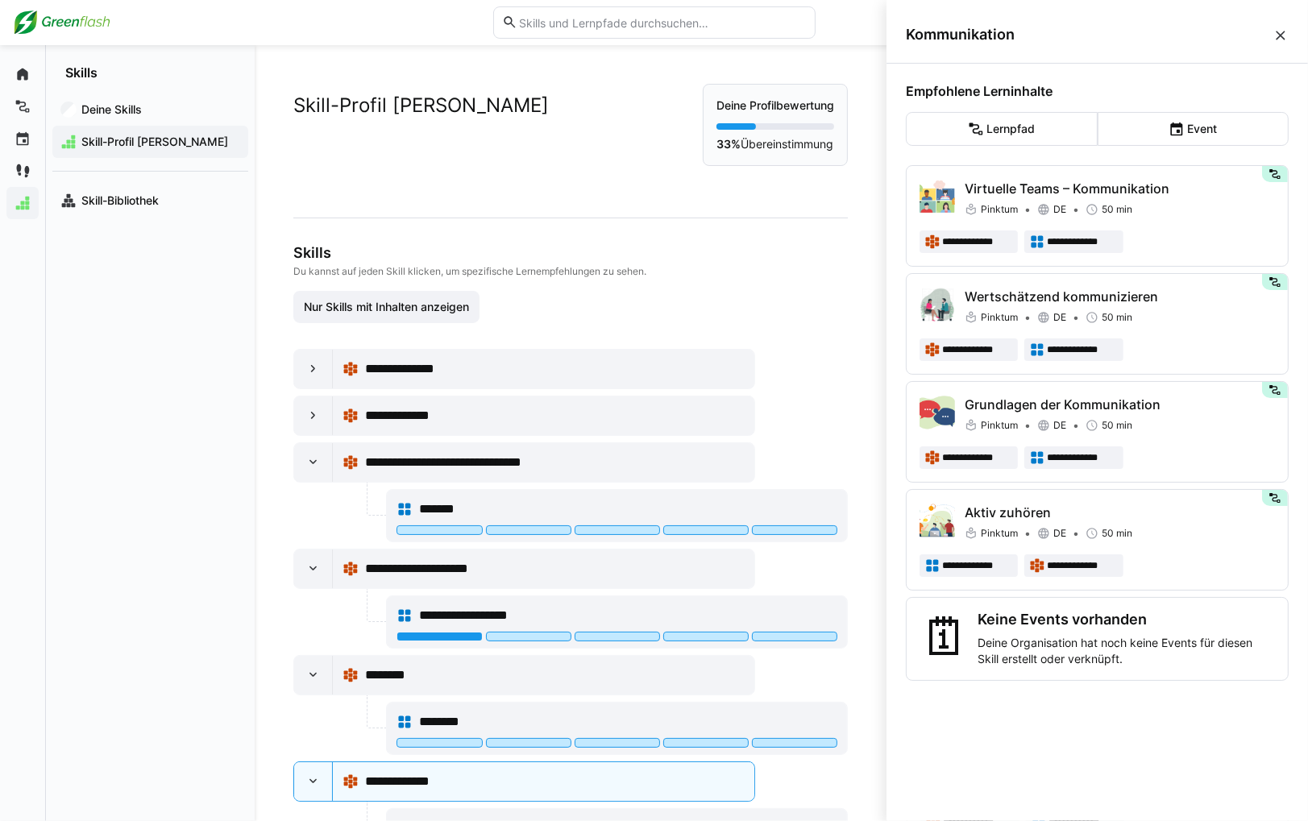
click at [88, 6] on div at bounding box center [654, 22] width 1282 height 45
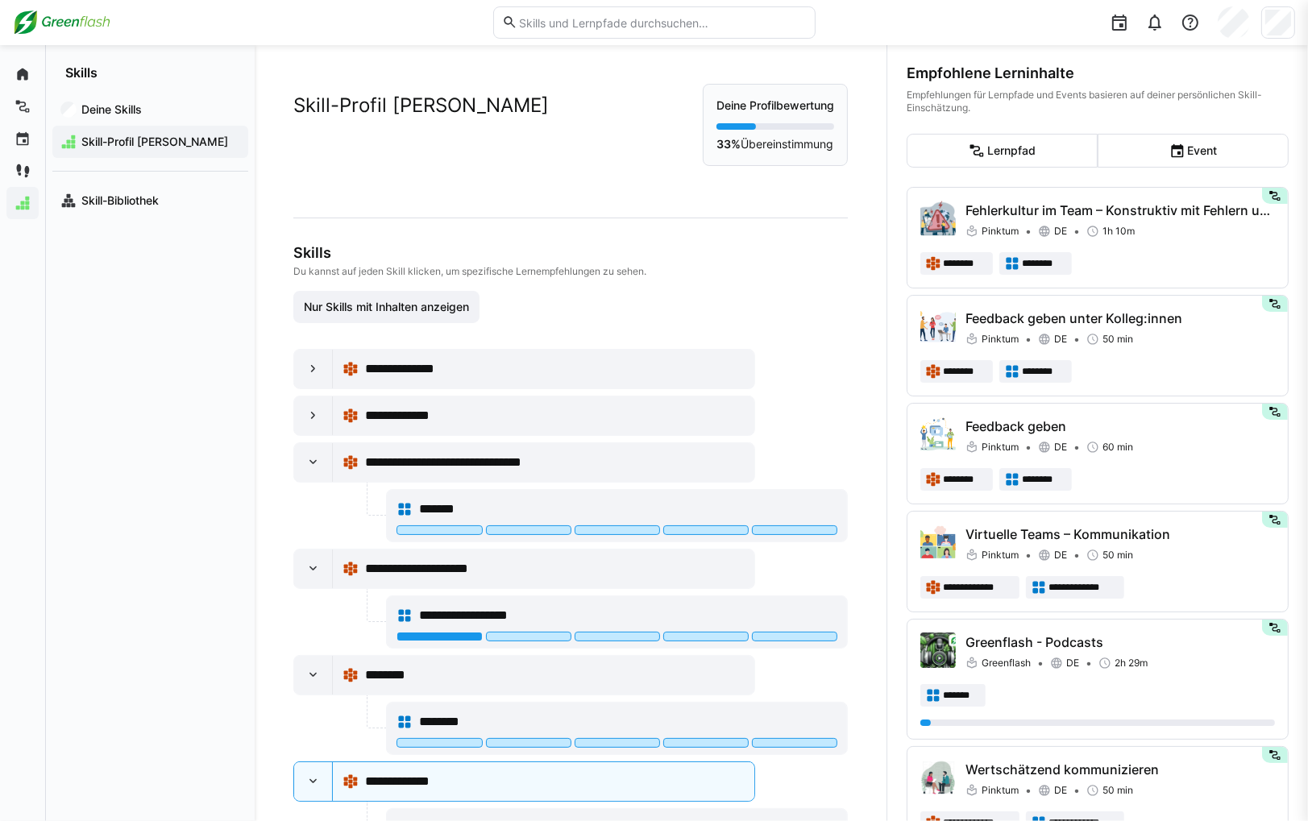
click at [88, 15] on img at bounding box center [62, 23] width 98 height 26
